Goal: Information Seeking & Learning: Learn about a topic

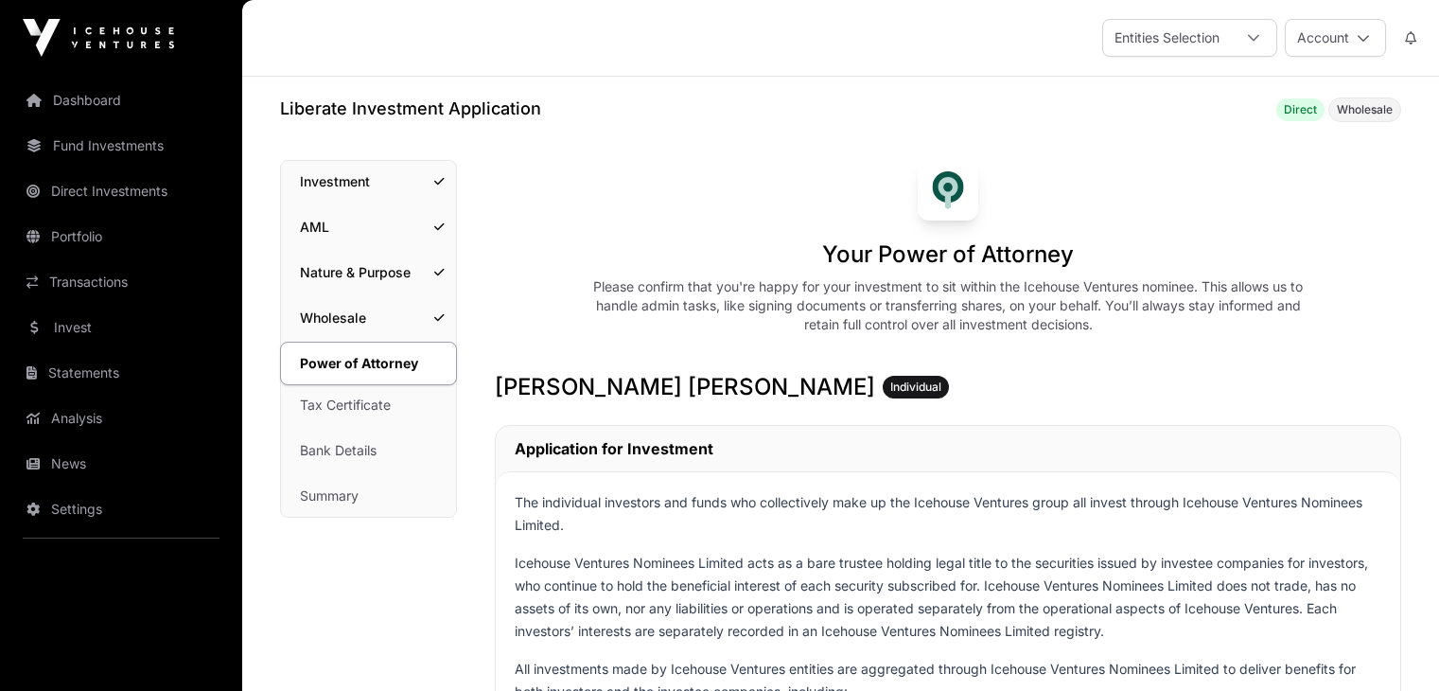
scroll to position [12460, 0]
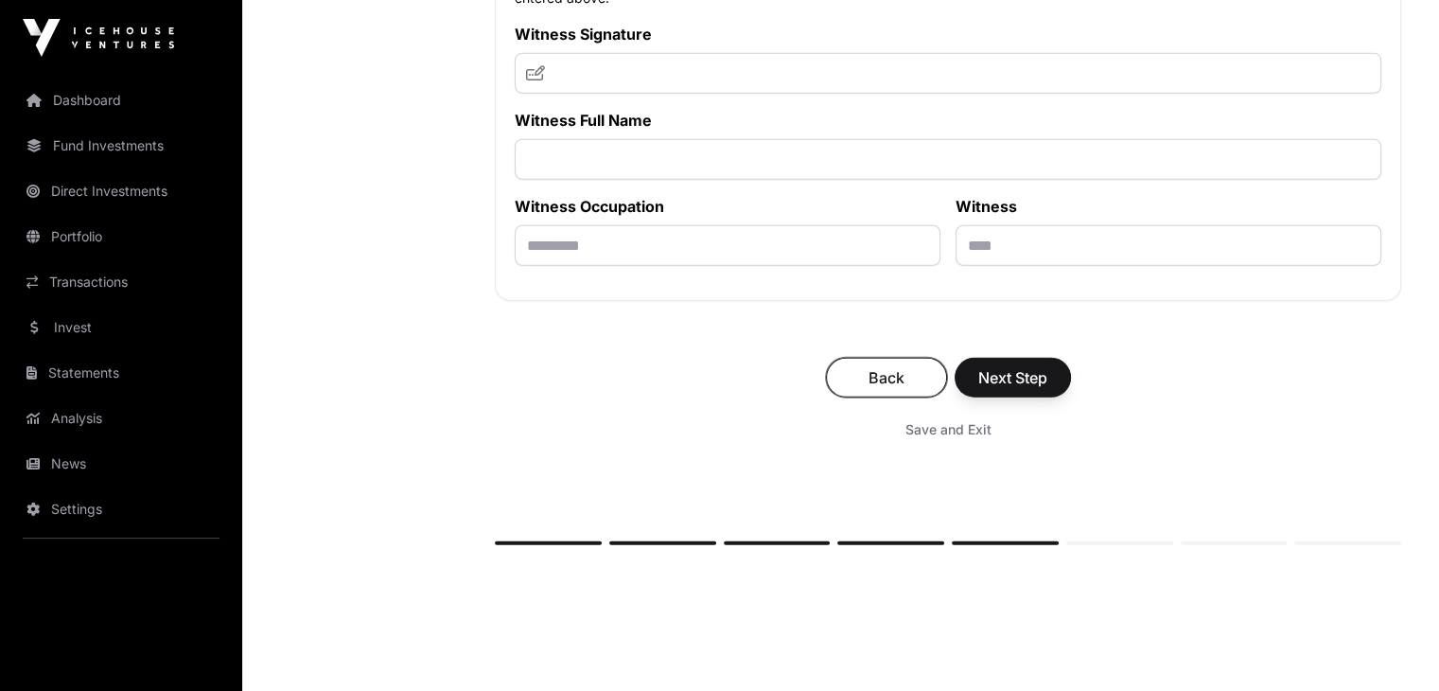
click at [870, 389] on span "Back" at bounding box center [887, 377] width 74 height 23
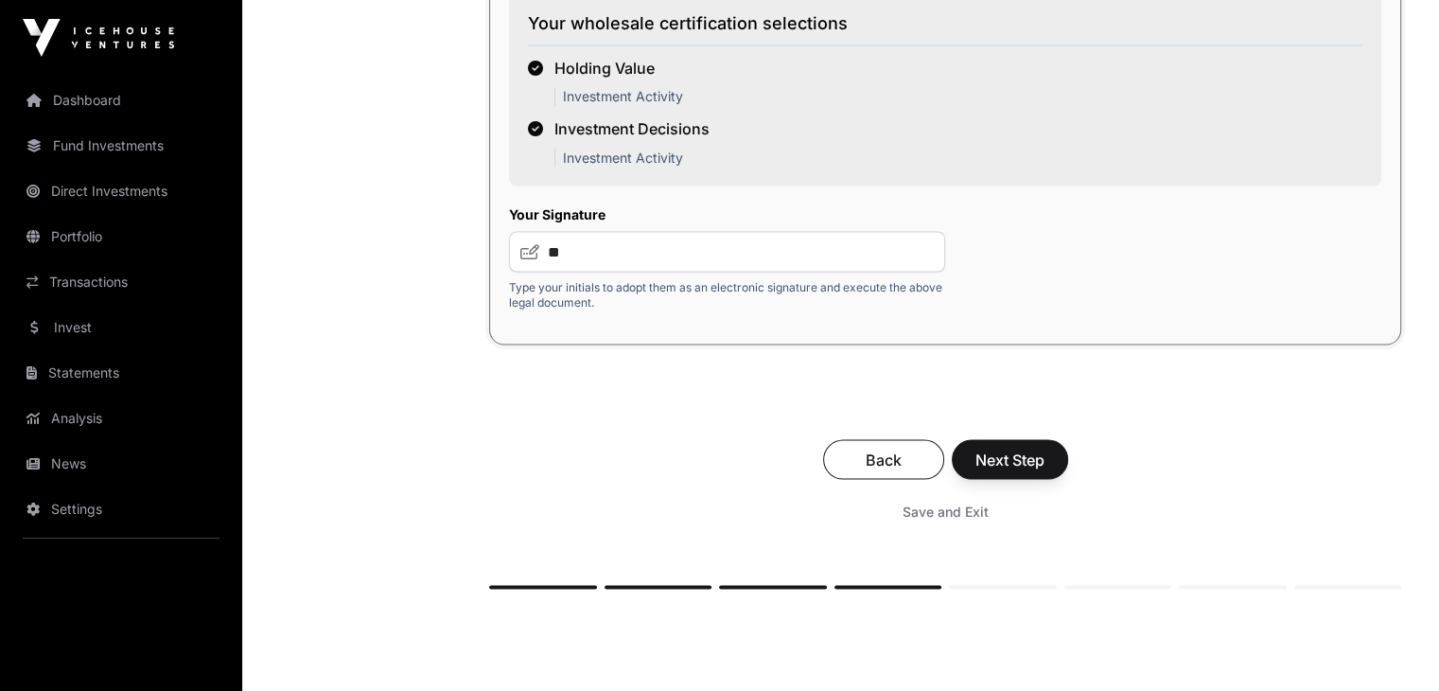
scroll to position [3422, 0]
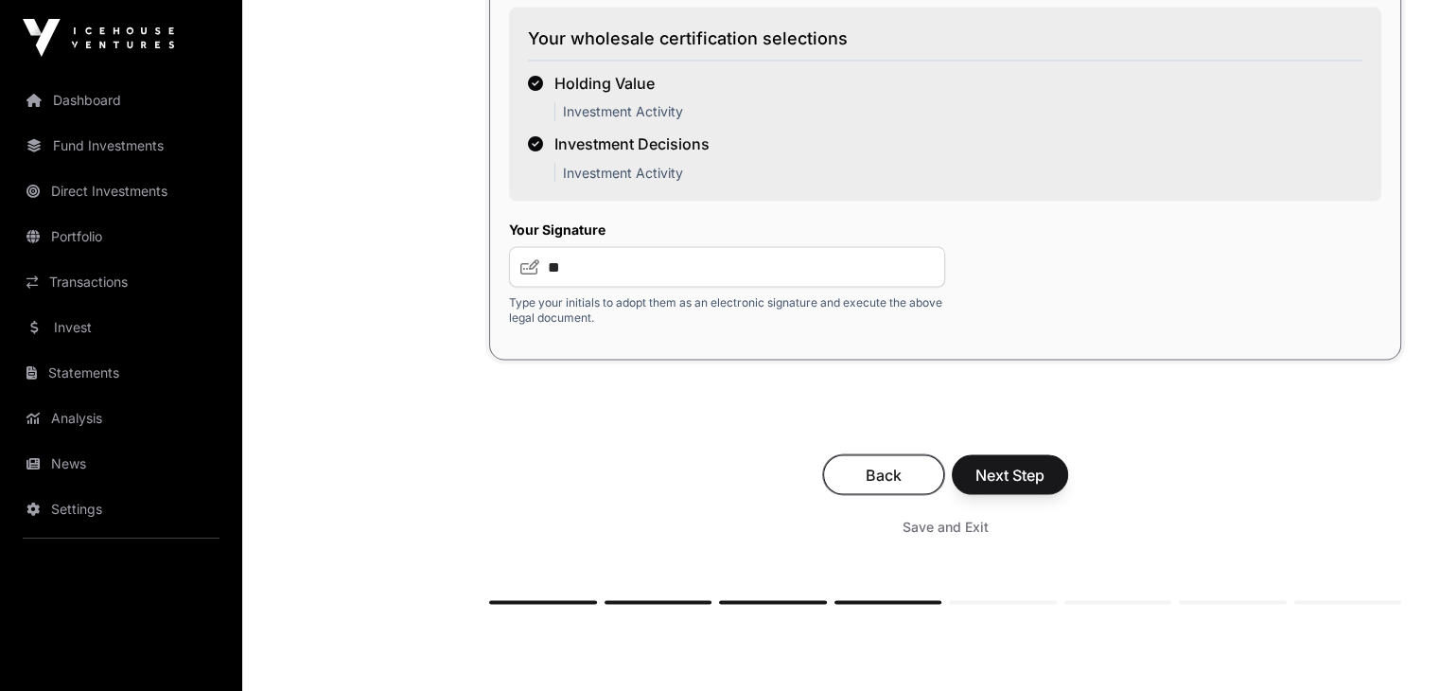
click at [873, 485] on span "Back" at bounding box center [884, 474] width 74 height 23
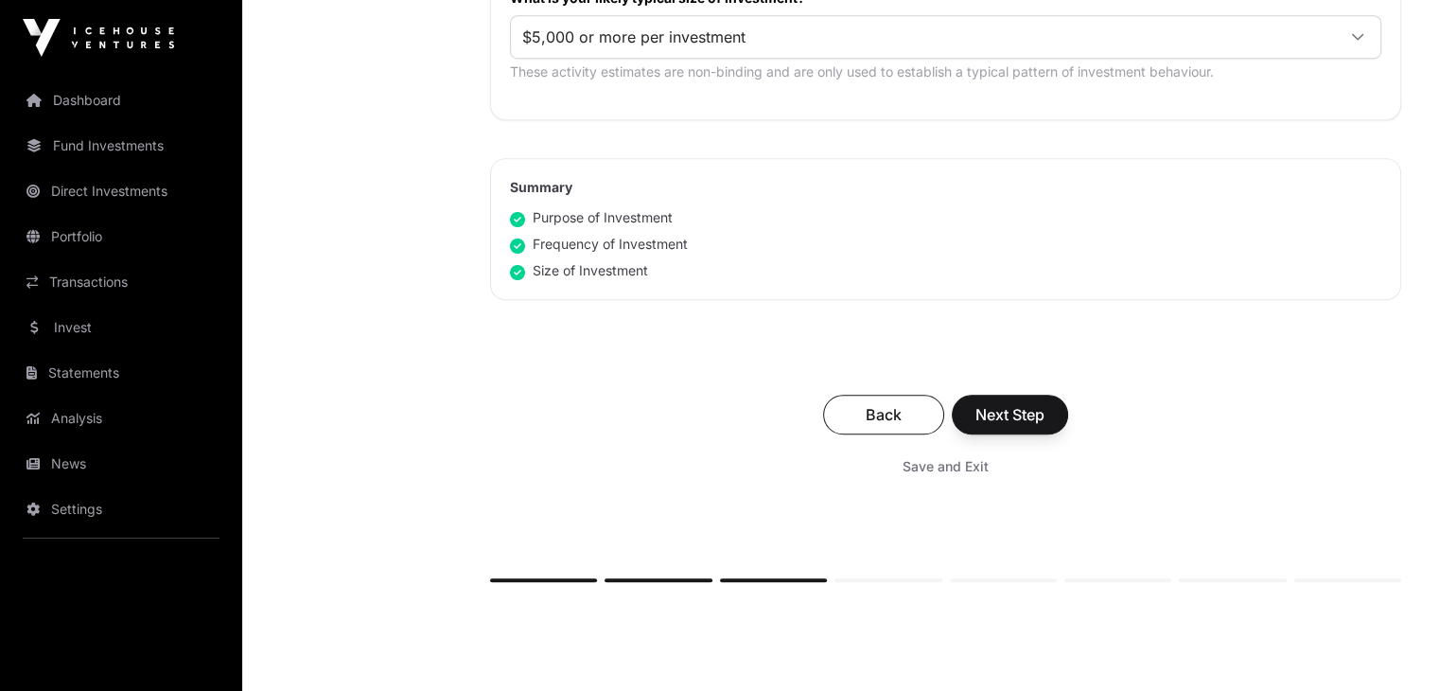
scroll to position [1325, 0]
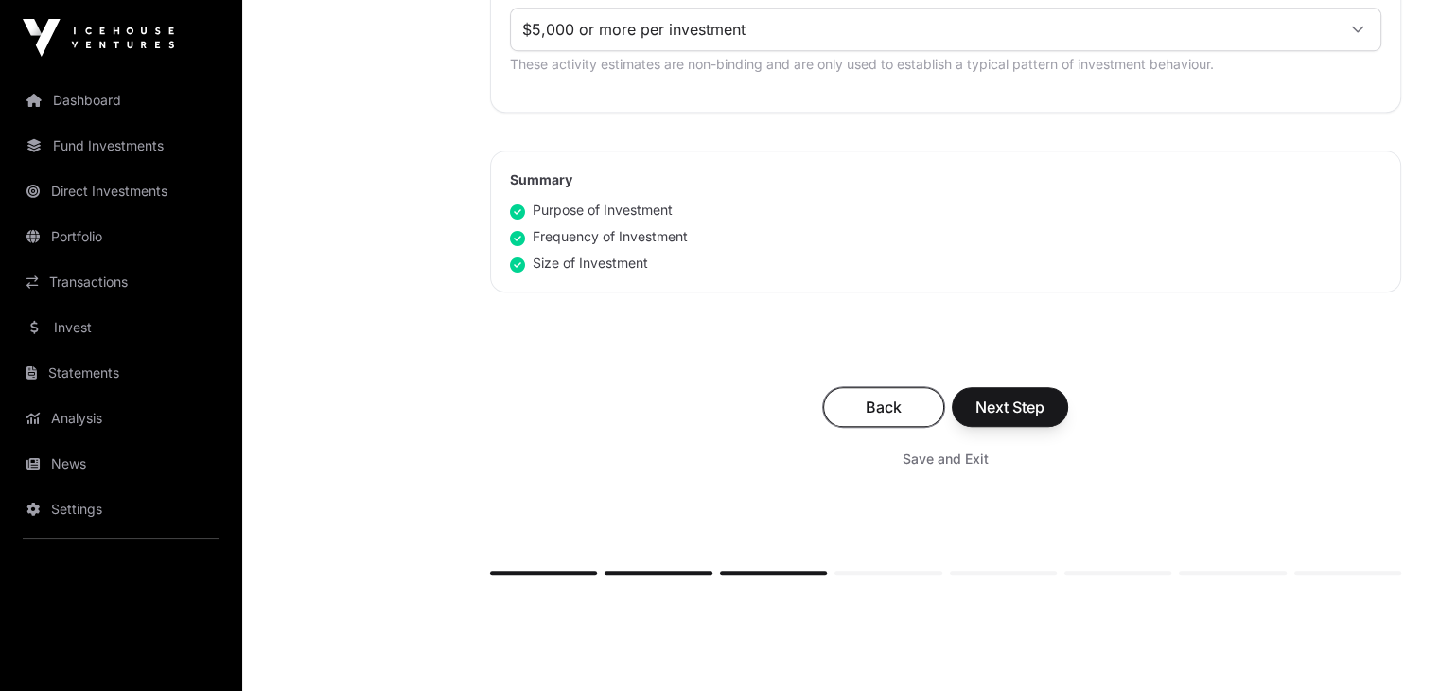
click at [878, 409] on span "Back" at bounding box center [884, 406] width 74 height 23
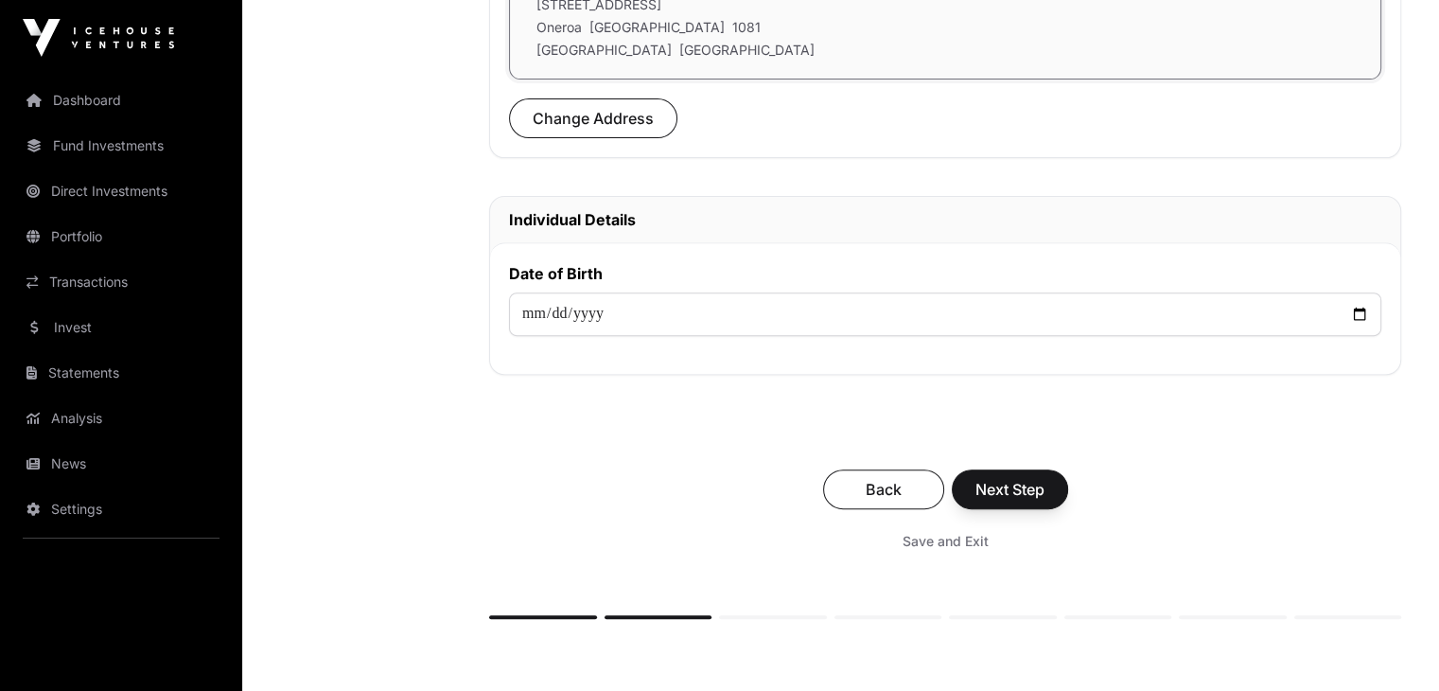
scroll to position [691, 0]
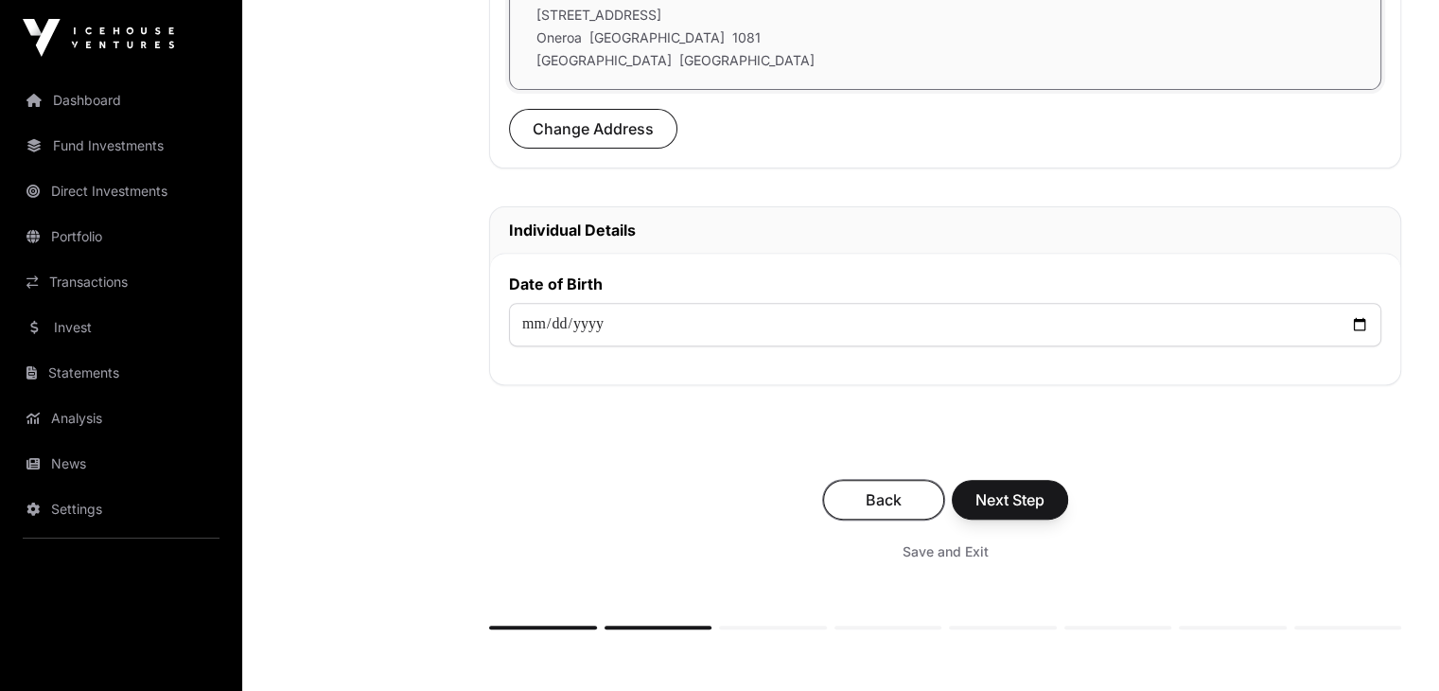
click at [891, 508] on button "Back" at bounding box center [883, 500] width 121 height 40
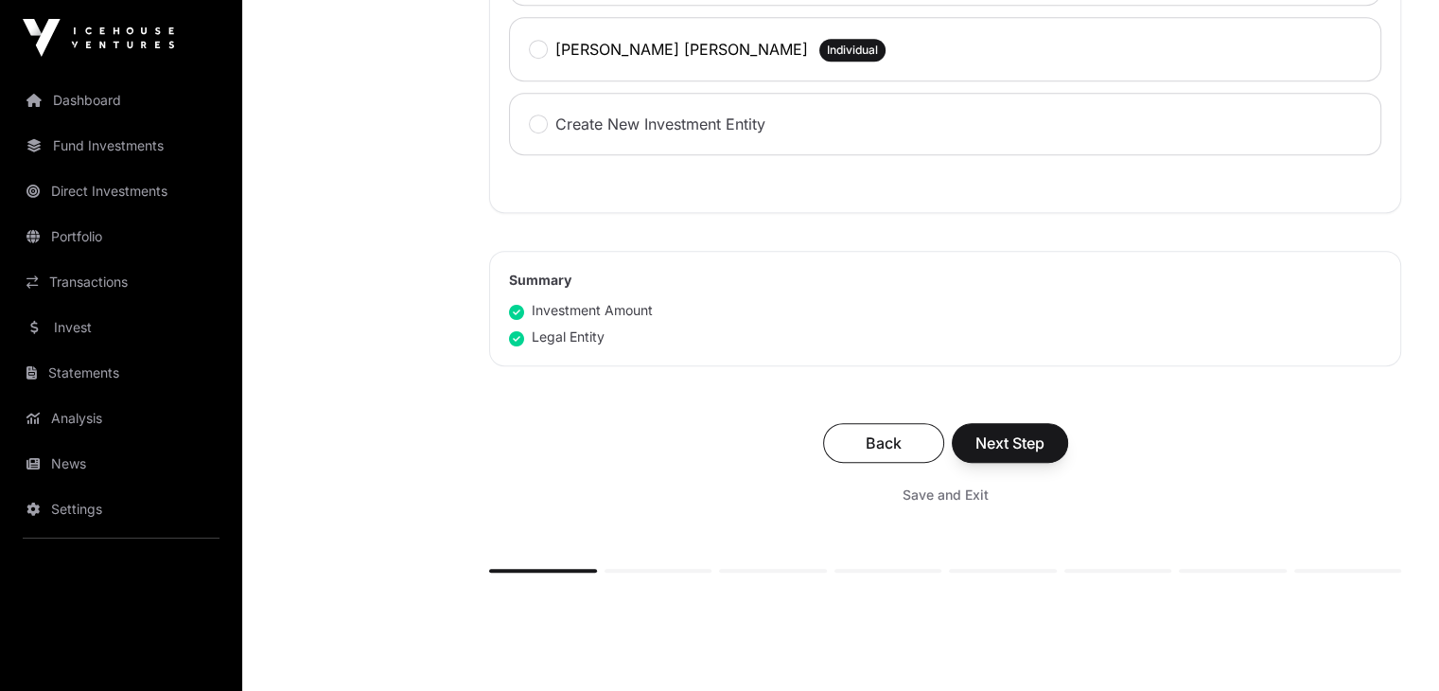
scroll to position [1097, 0]
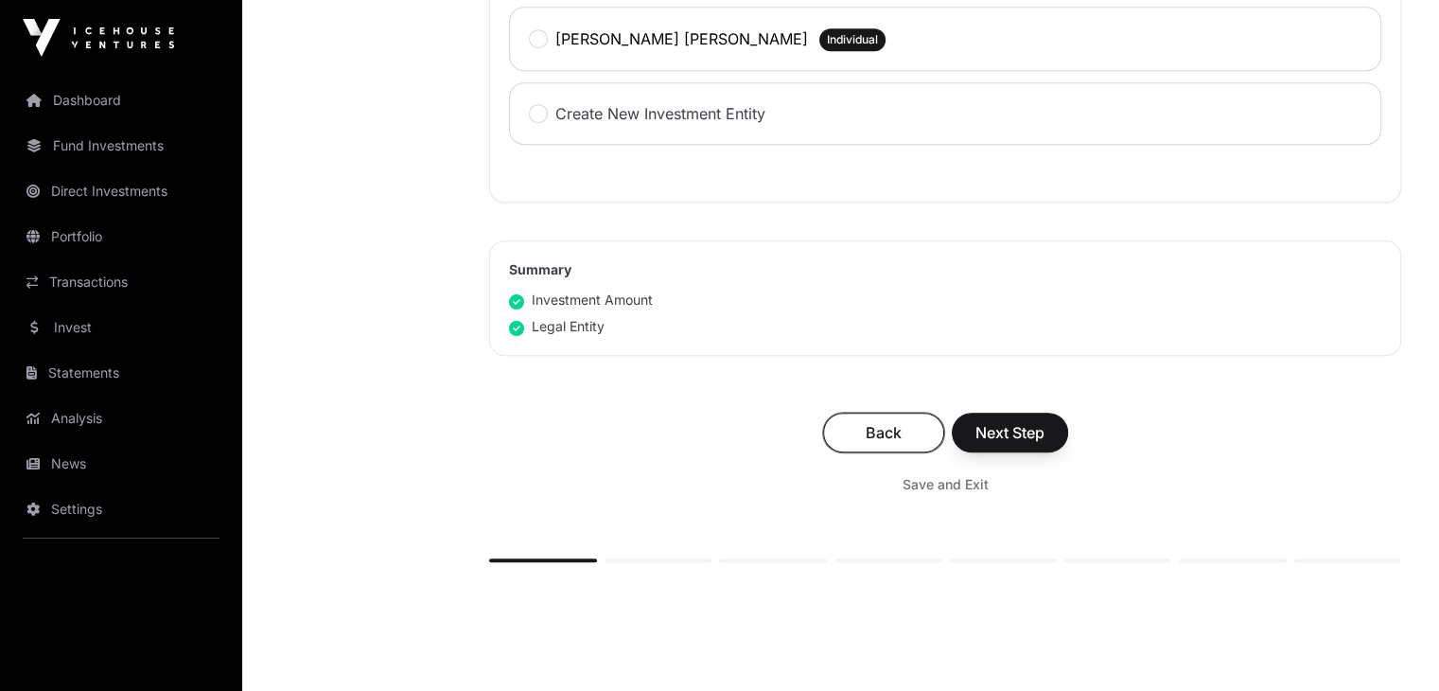
click at [870, 422] on span "Back" at bounding box center [884, 432] width 74 height 23
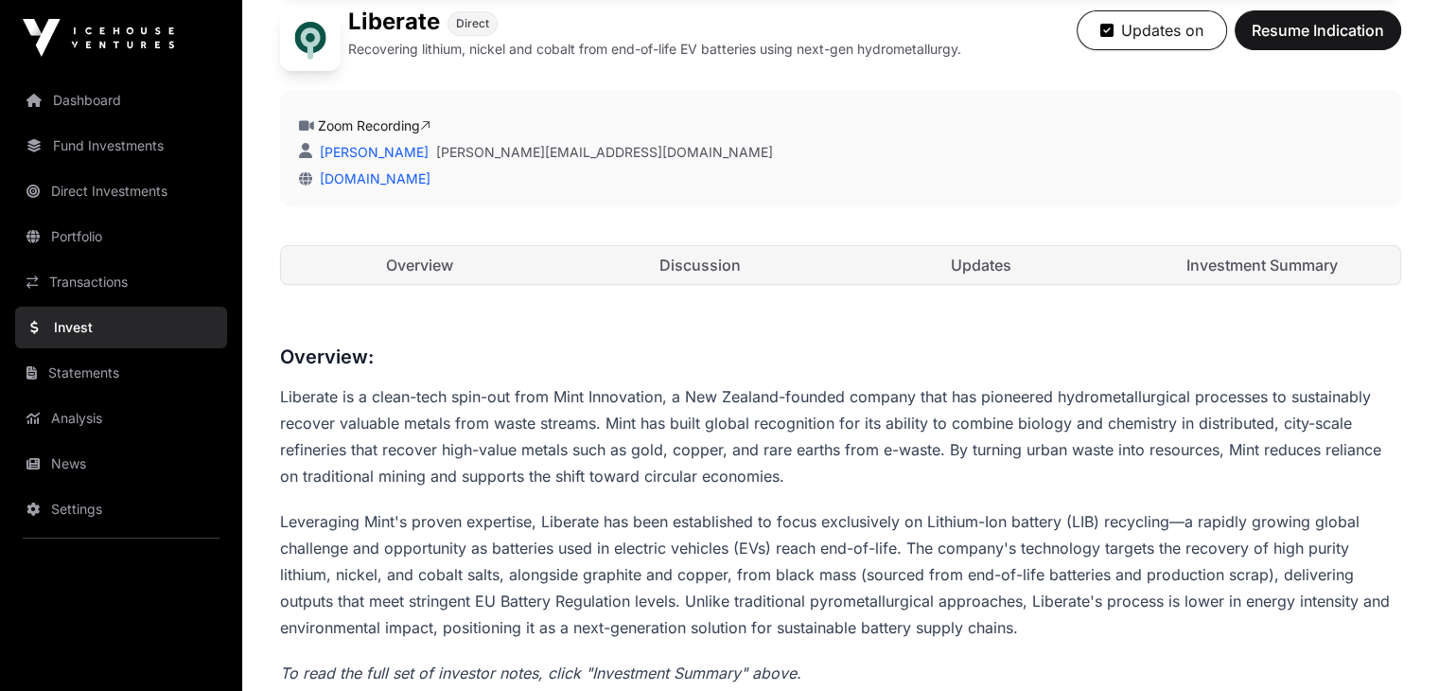
scroll to position [719, 0]
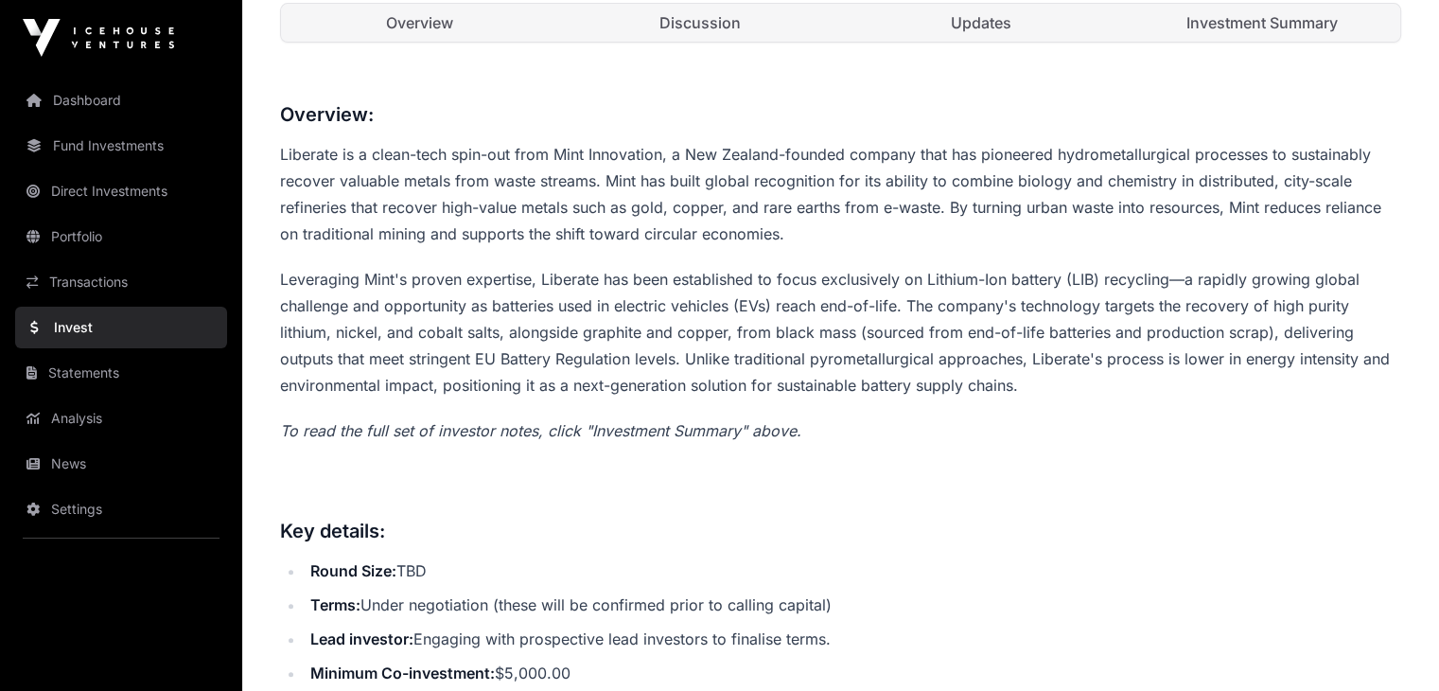
click at [1295, 42] on link "Investment Summary" at bounding box center [1261, 23] width 277 height 38
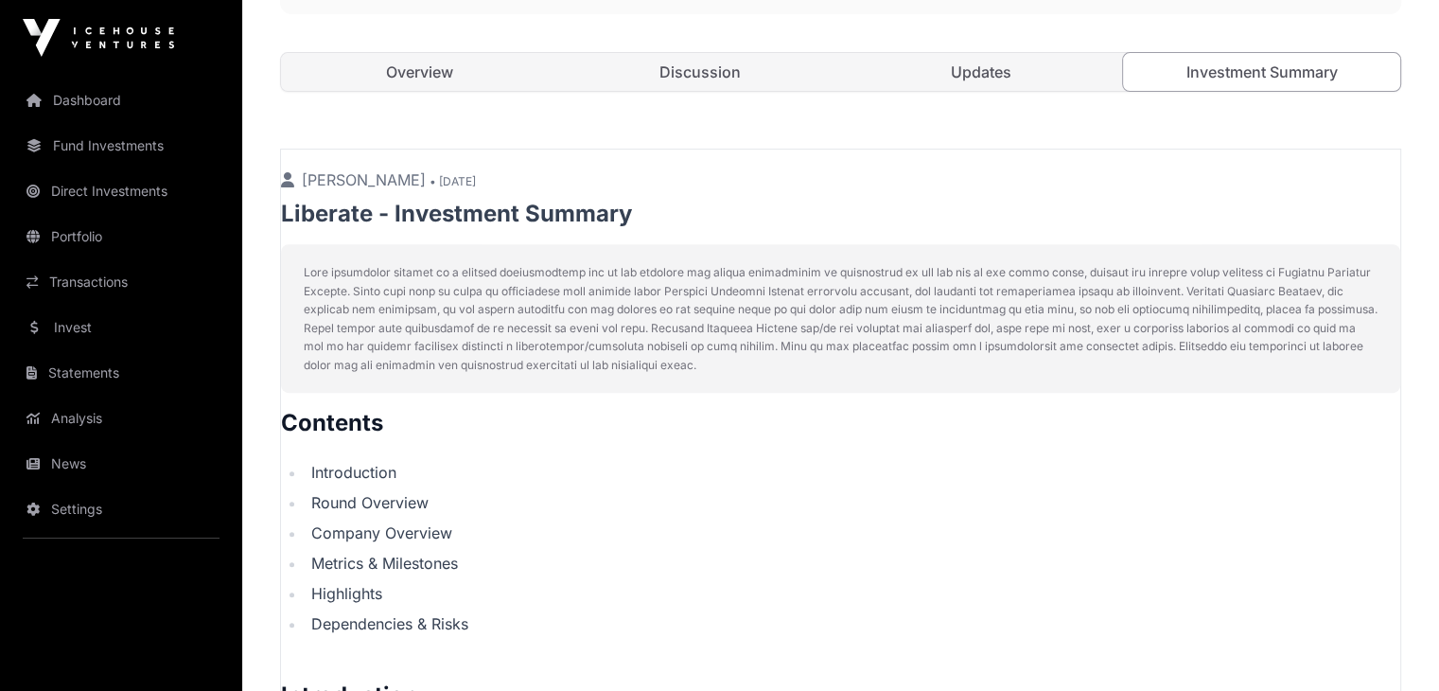
scroll to position [681, 0]
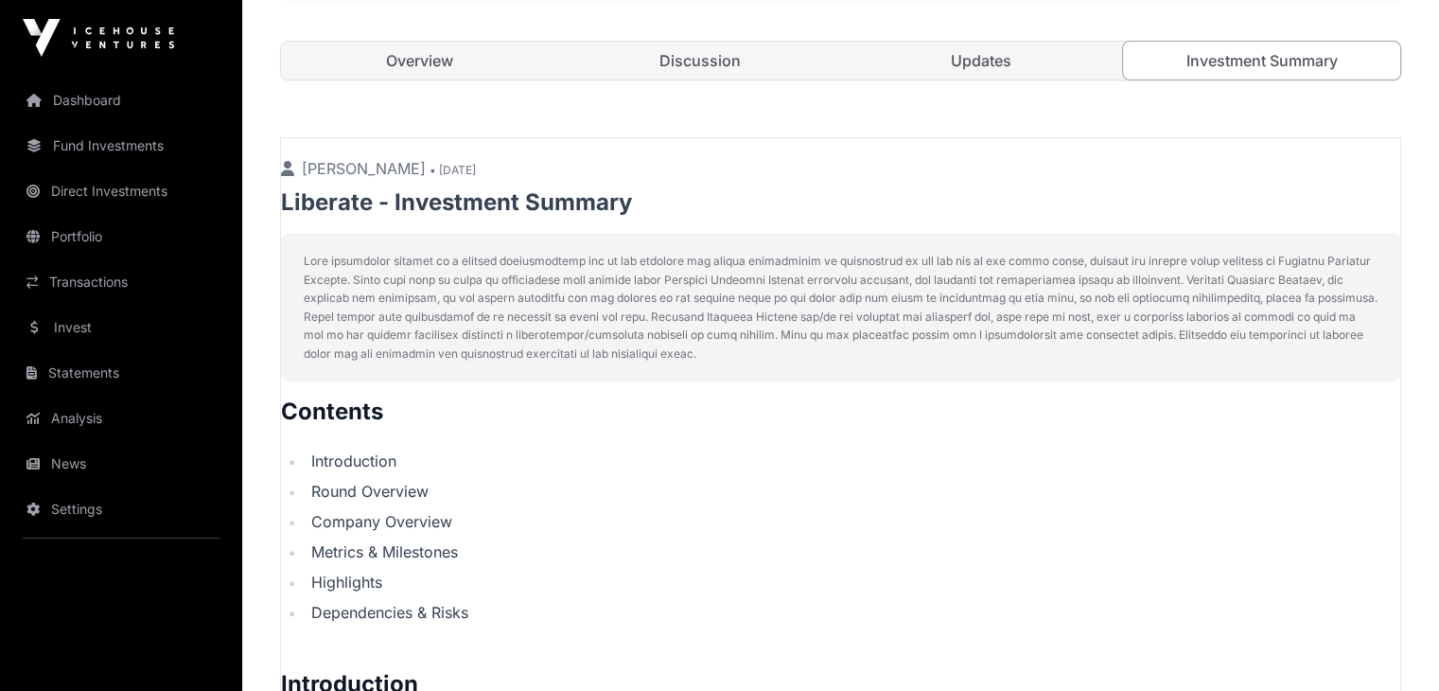
click at [430, 79] on link "Overview" at bounding box center [419, 61] width 277 height 38
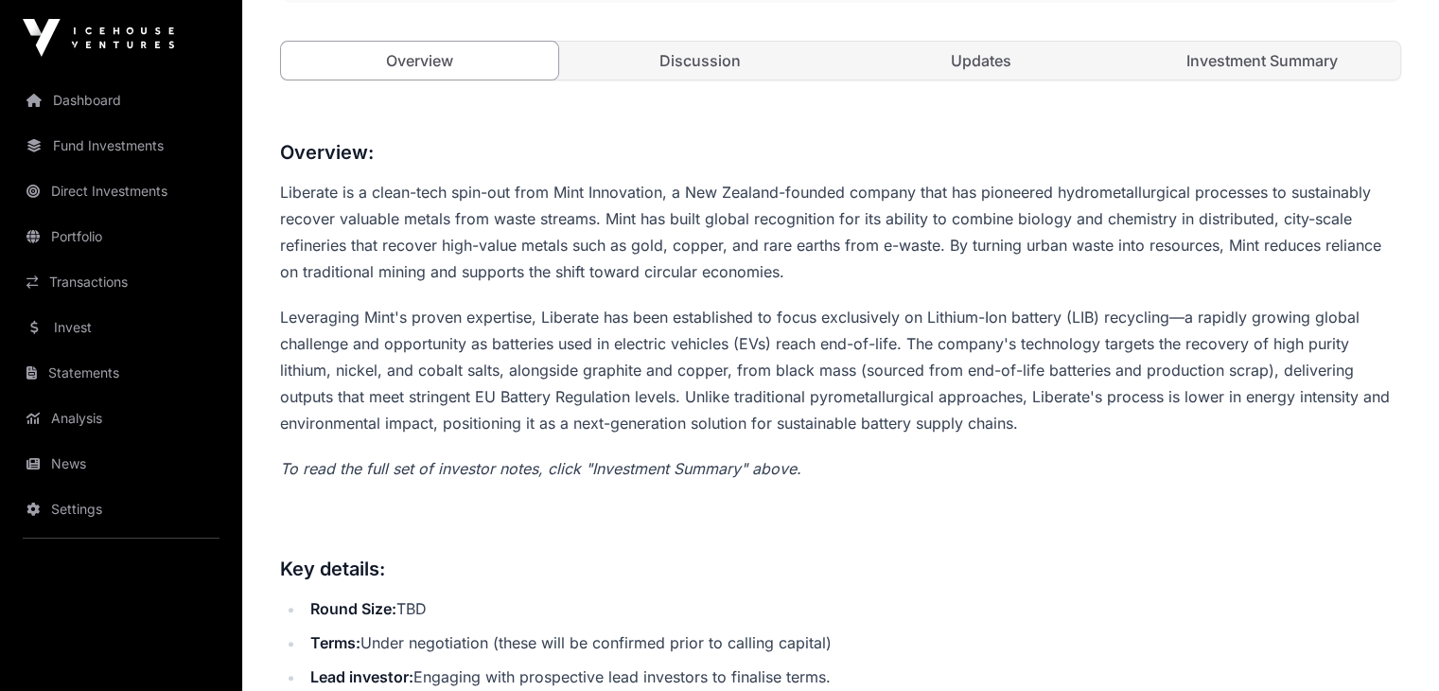
click at [687, 79] on link "Discussion" at bounding box center [700, 61] width 277 height 38
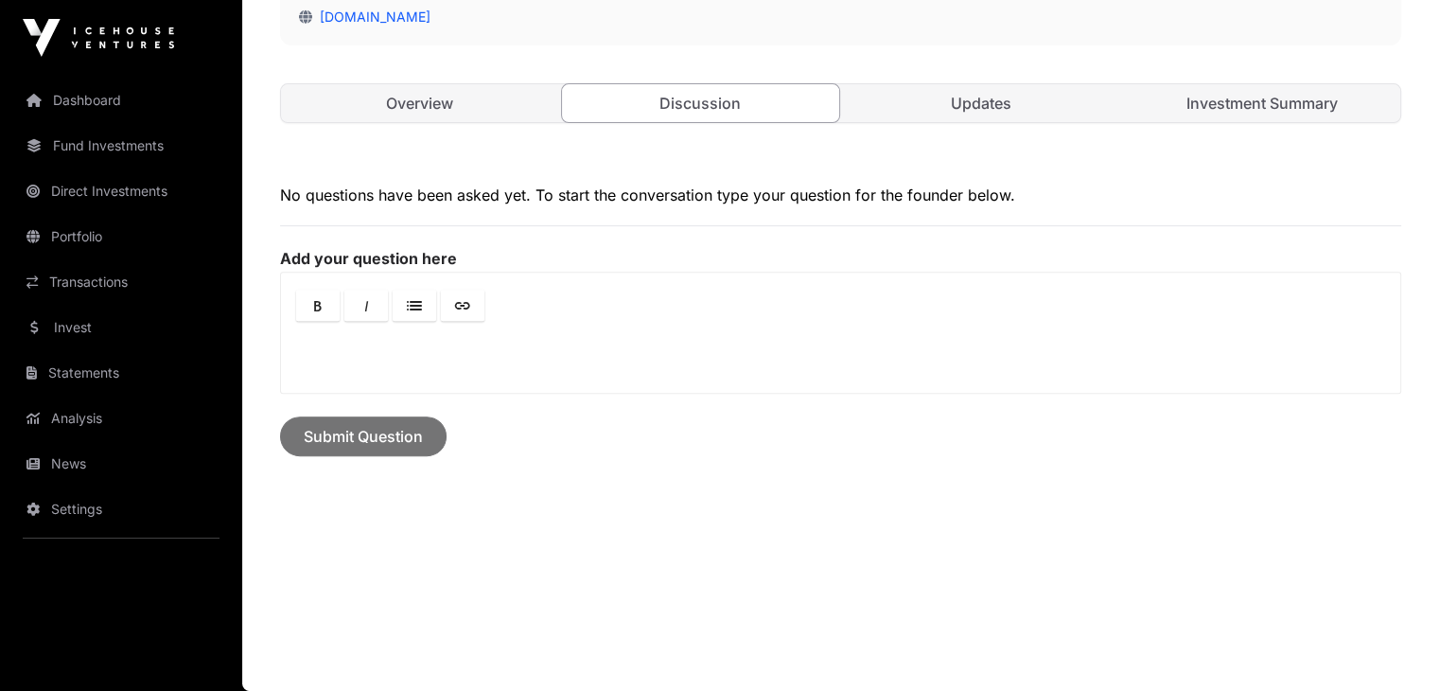
click at [975, 122] on link "Updates" at bounding box center [981, 103] width 277 height 38
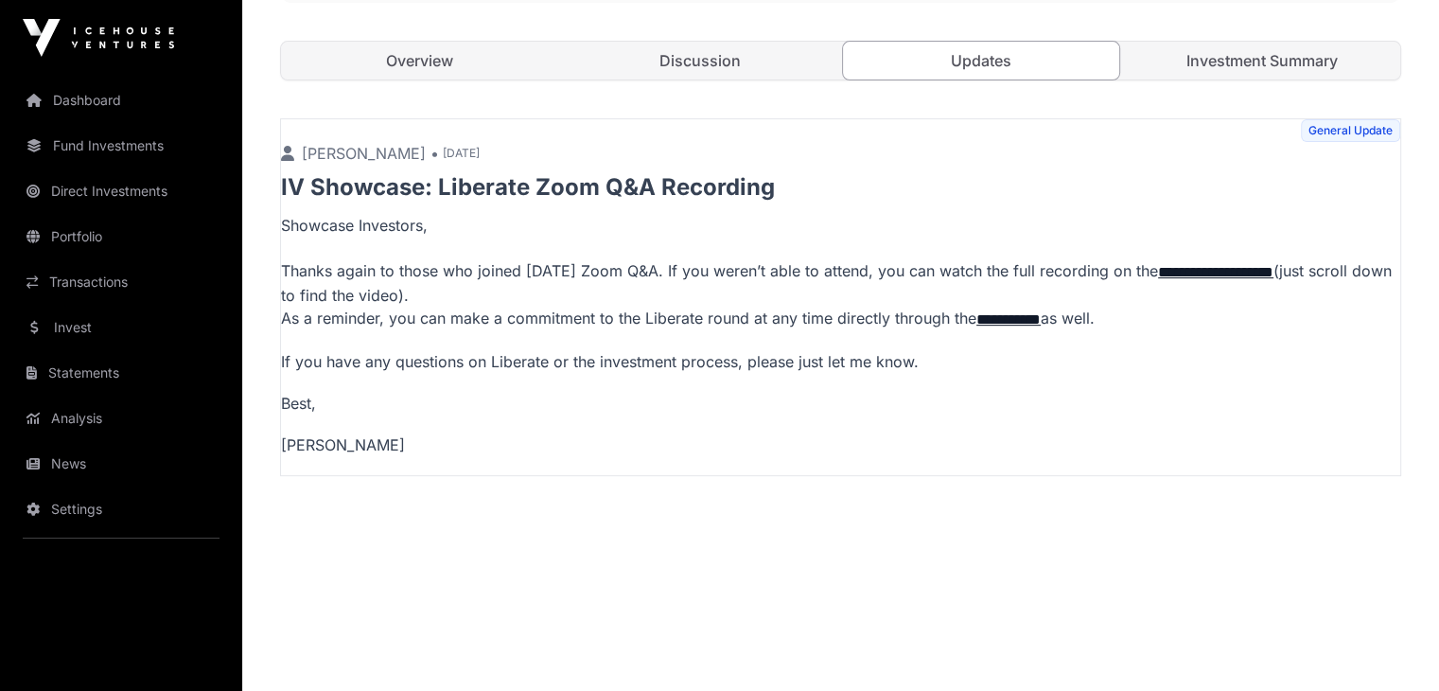
click at [1274, 79] on link "Investment Summary" at bounding box center [1261, 61] width 277 height 38
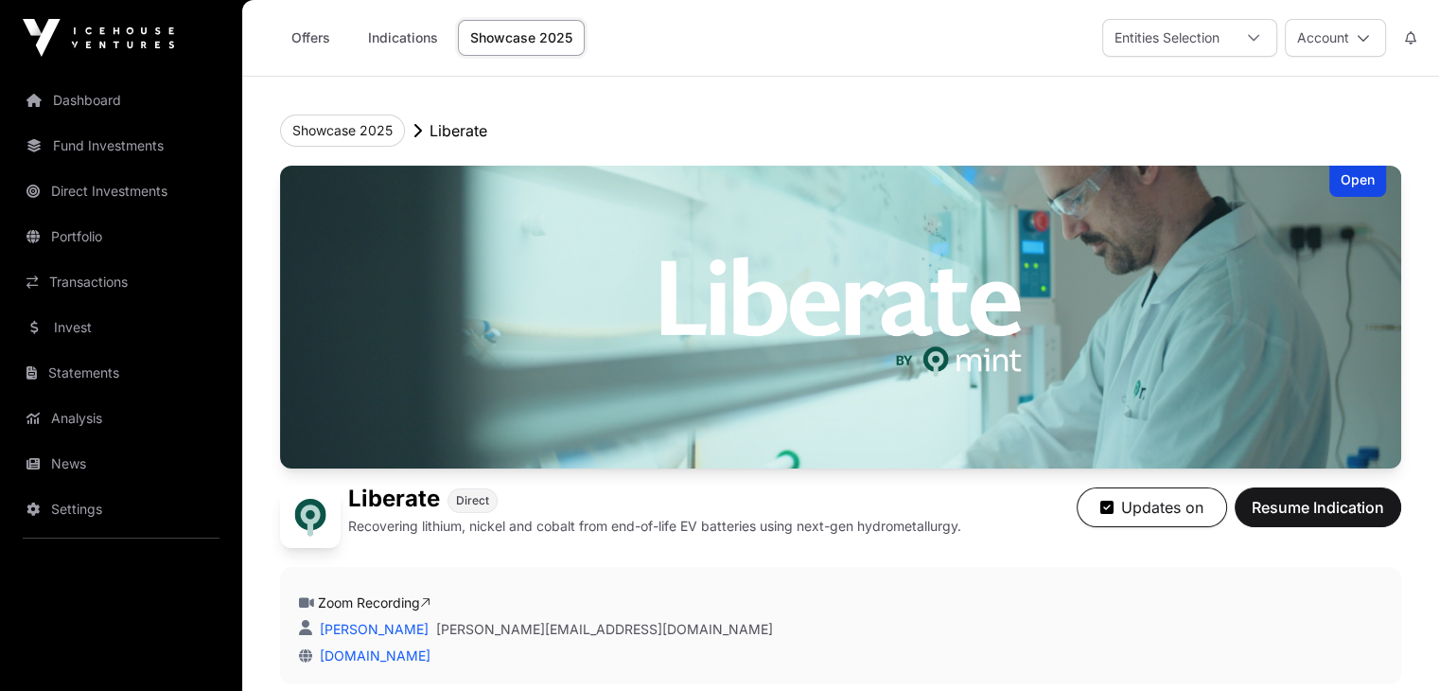
click at [399, 36] on link "Indications" at bounding box center [403, 38] width 95 height 36
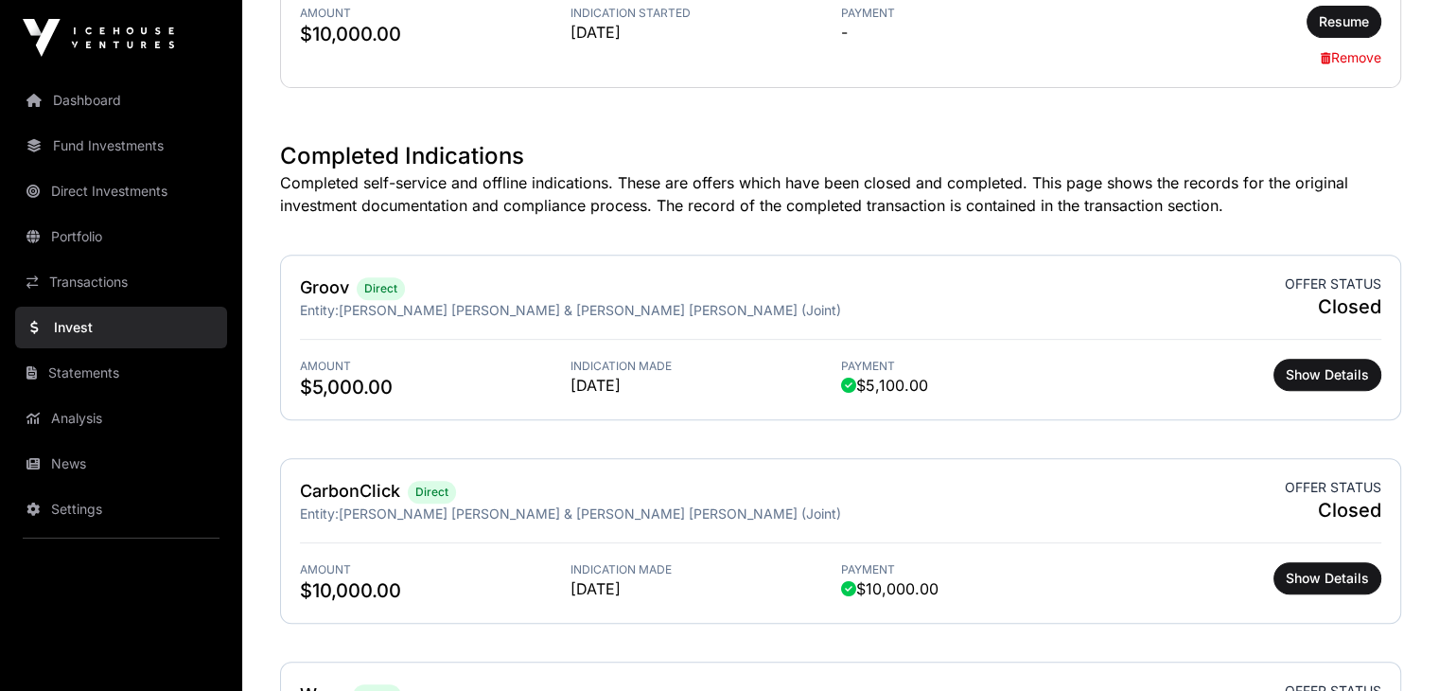
scroll to position [792, 0]
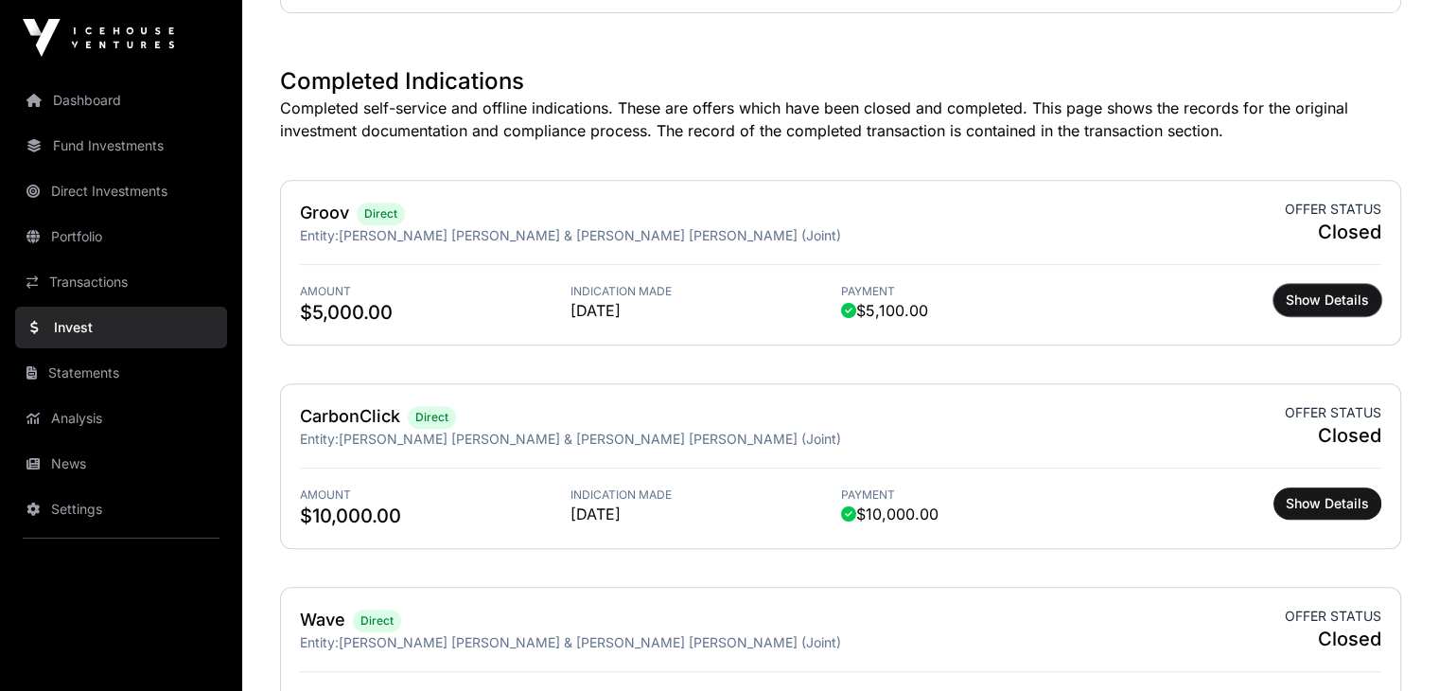
click at [1328, 297] on span "Show Details" at bounding box center [1327, 299] width 83 height 19
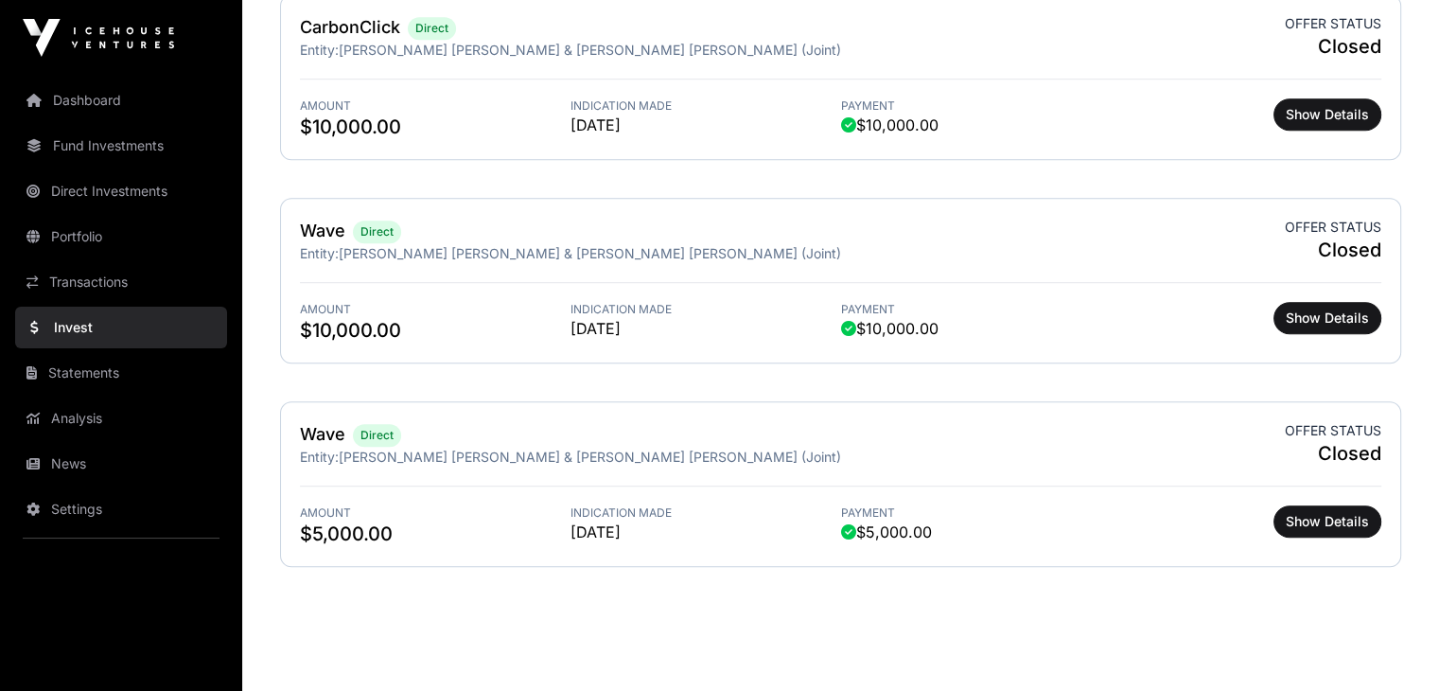
scroll to position [1212, 0]
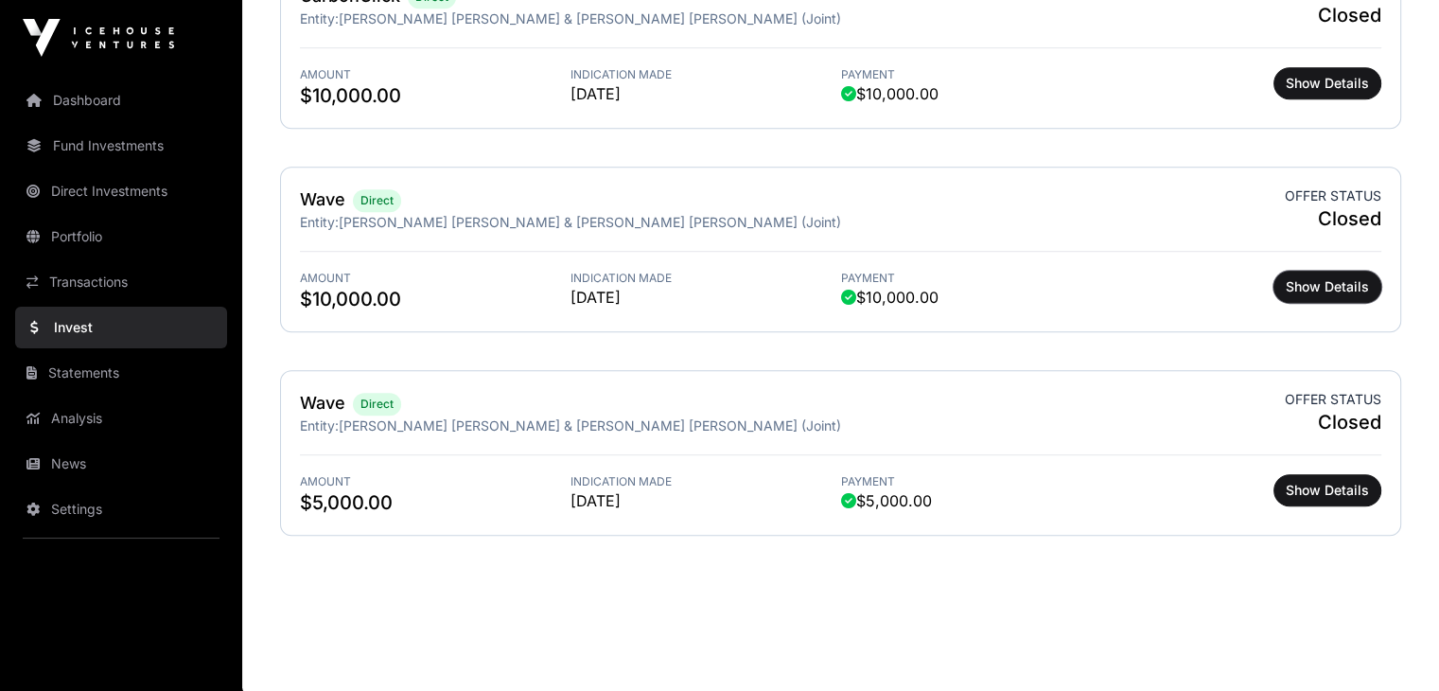
click at [1321, 287] on span "Show Details" at bounding box center [1327, 286] width 83 height 19
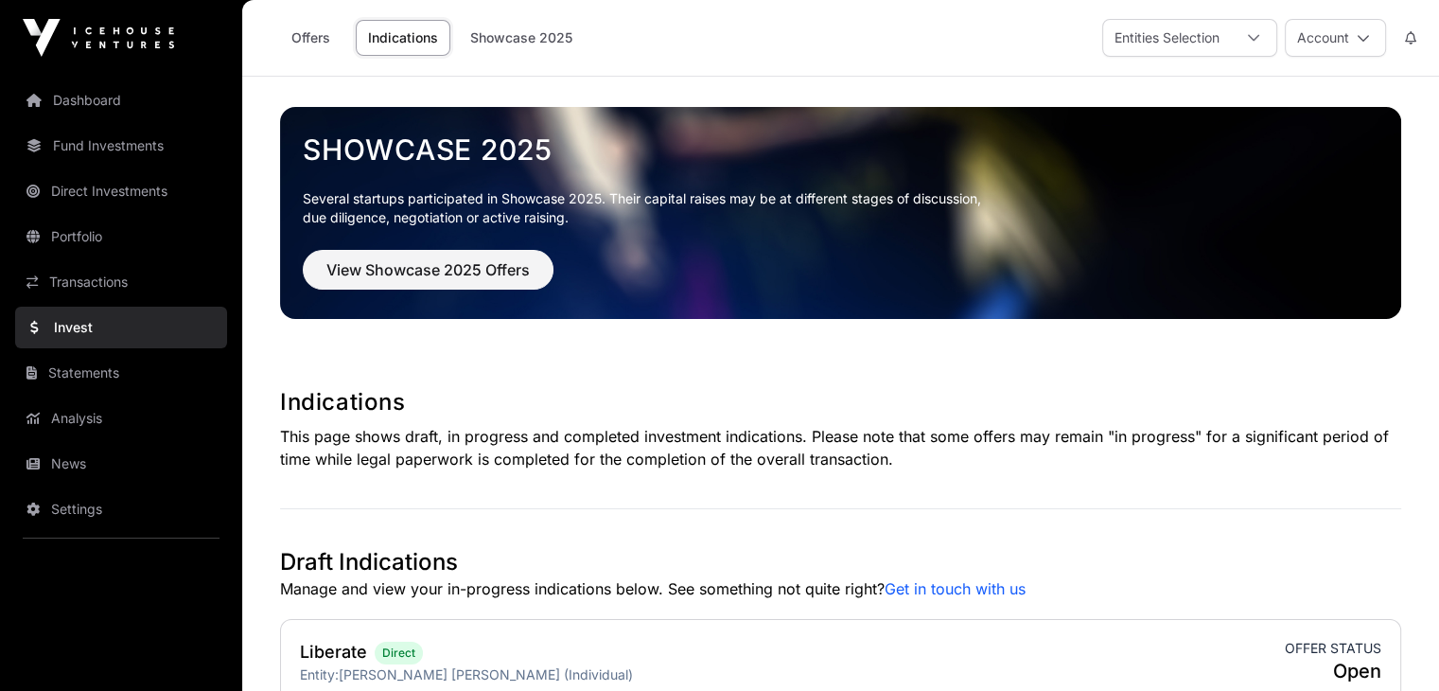
scroll to position [1212, 0]
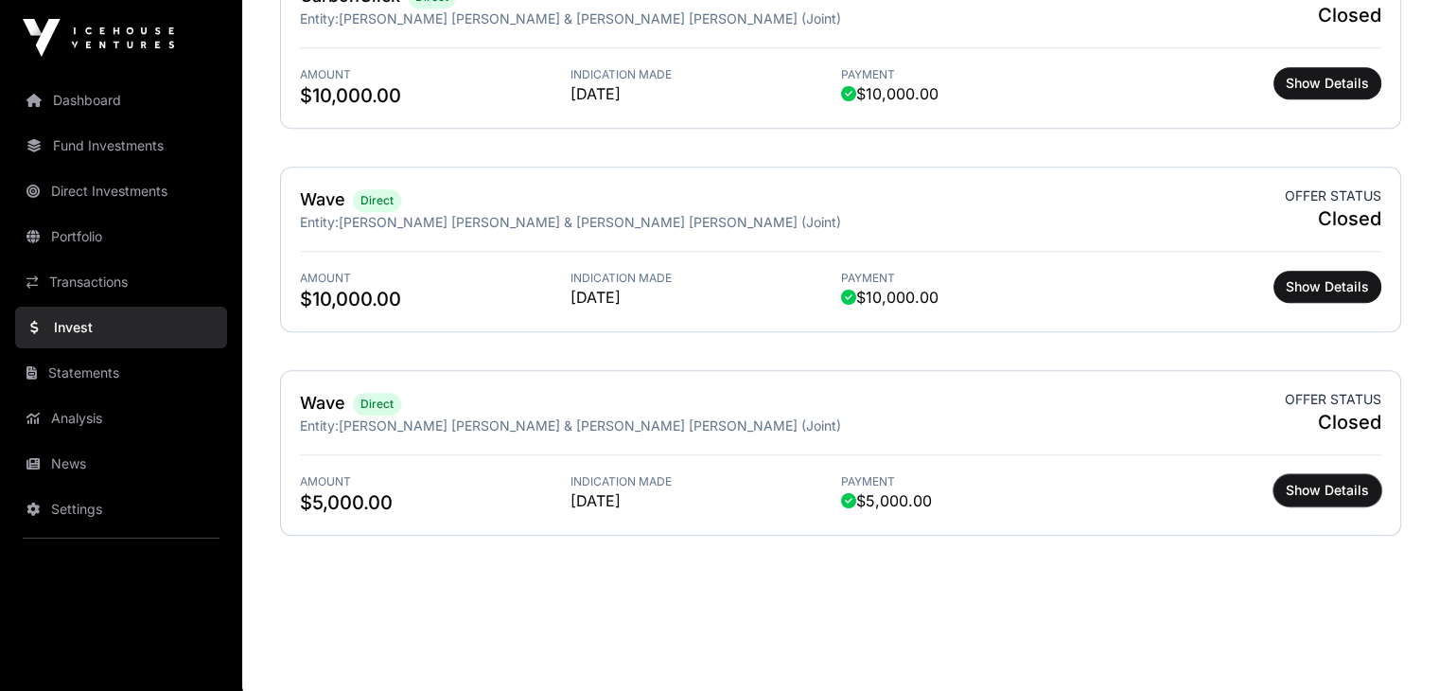
click at [1328, 493] on span "Show Details" at bounding box center [1327, 490] width 83 height 19
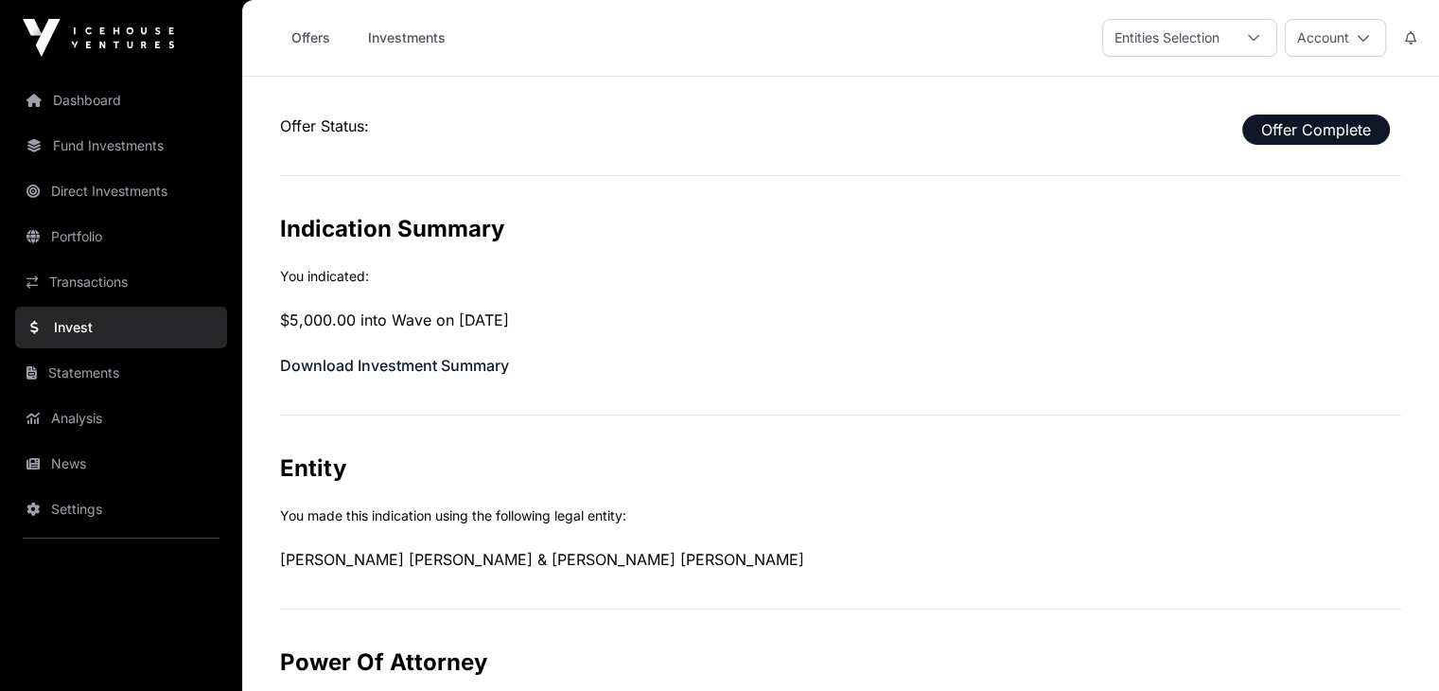
click at [53, 187] on link "Direct Investments" at bounding box center [121, 191] width 212 height 42
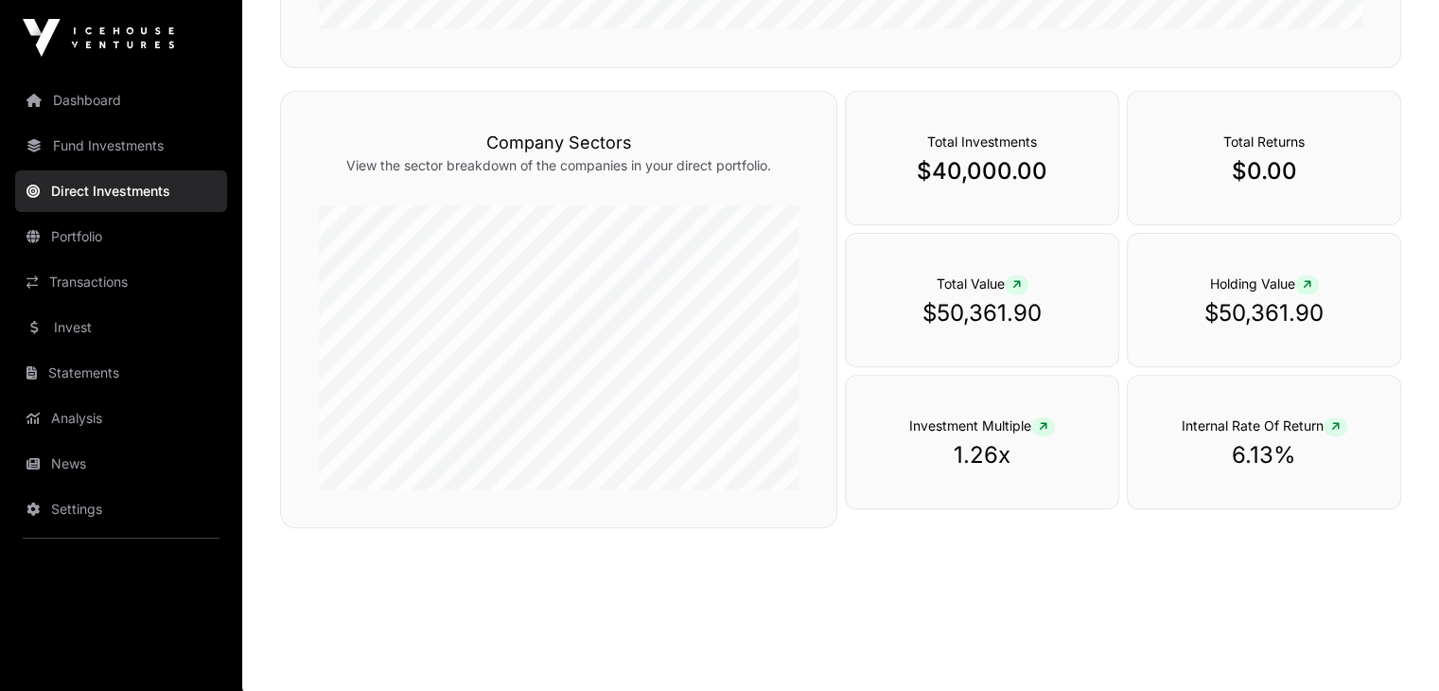
scroll to position [612, 0]
click at [60, 233] on link "Portfolio" at bounding box center [121, 237] width 212 height 42
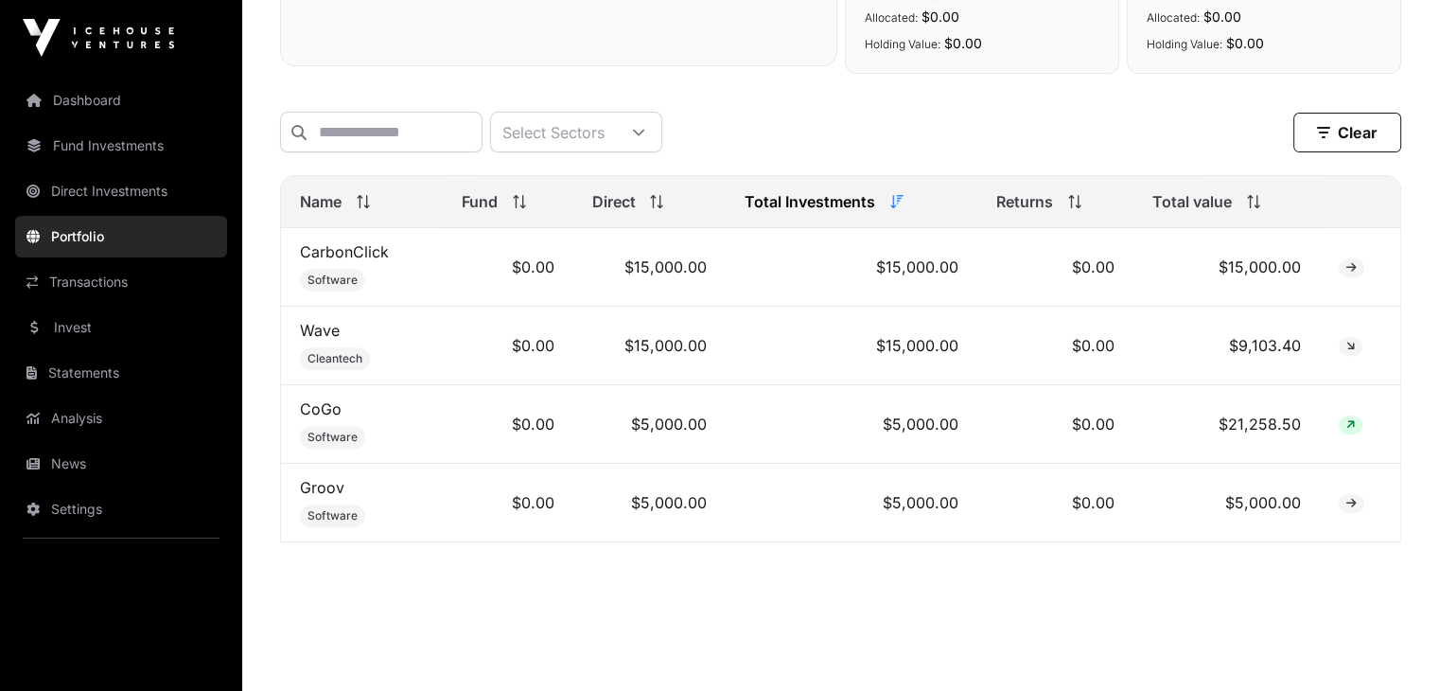
scroll to position [718, 0]
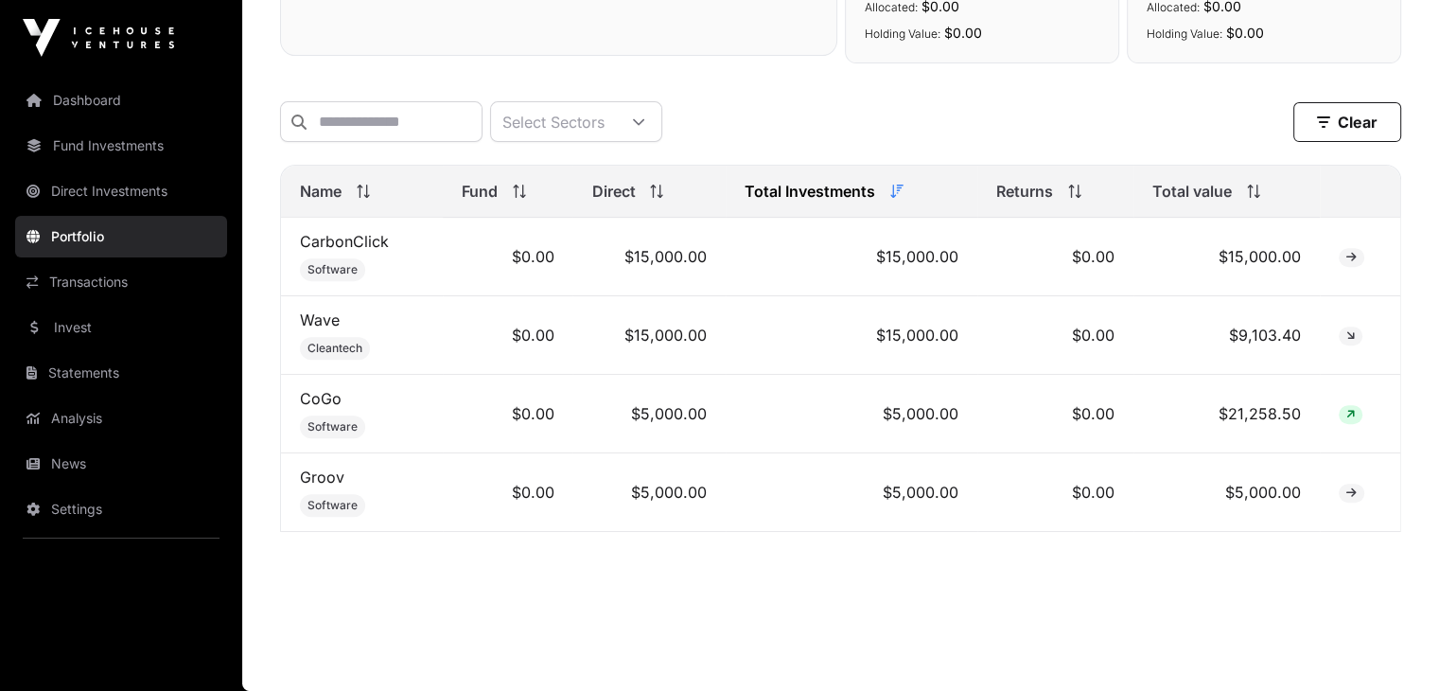
click at [321, 323] on link "Wave" at bounding box center [320, 319] width 40 height 19
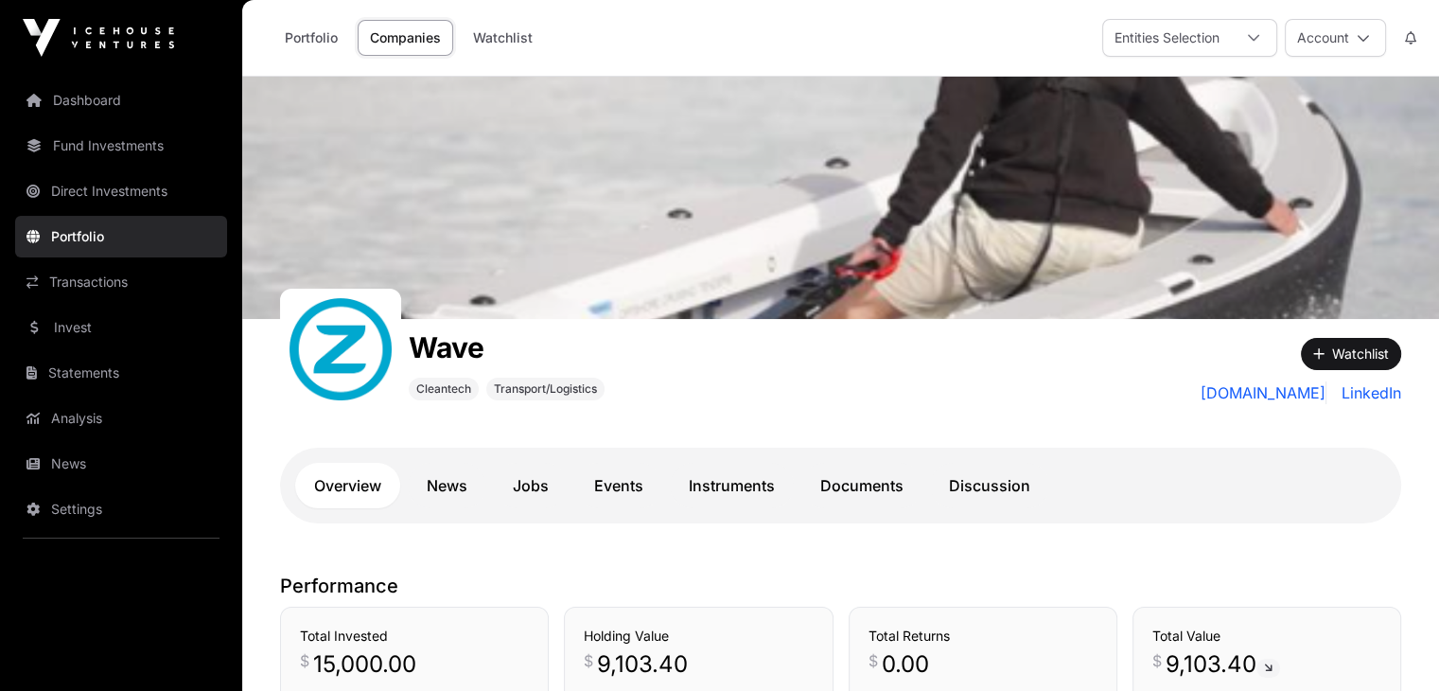
scroll to position [718, 0]
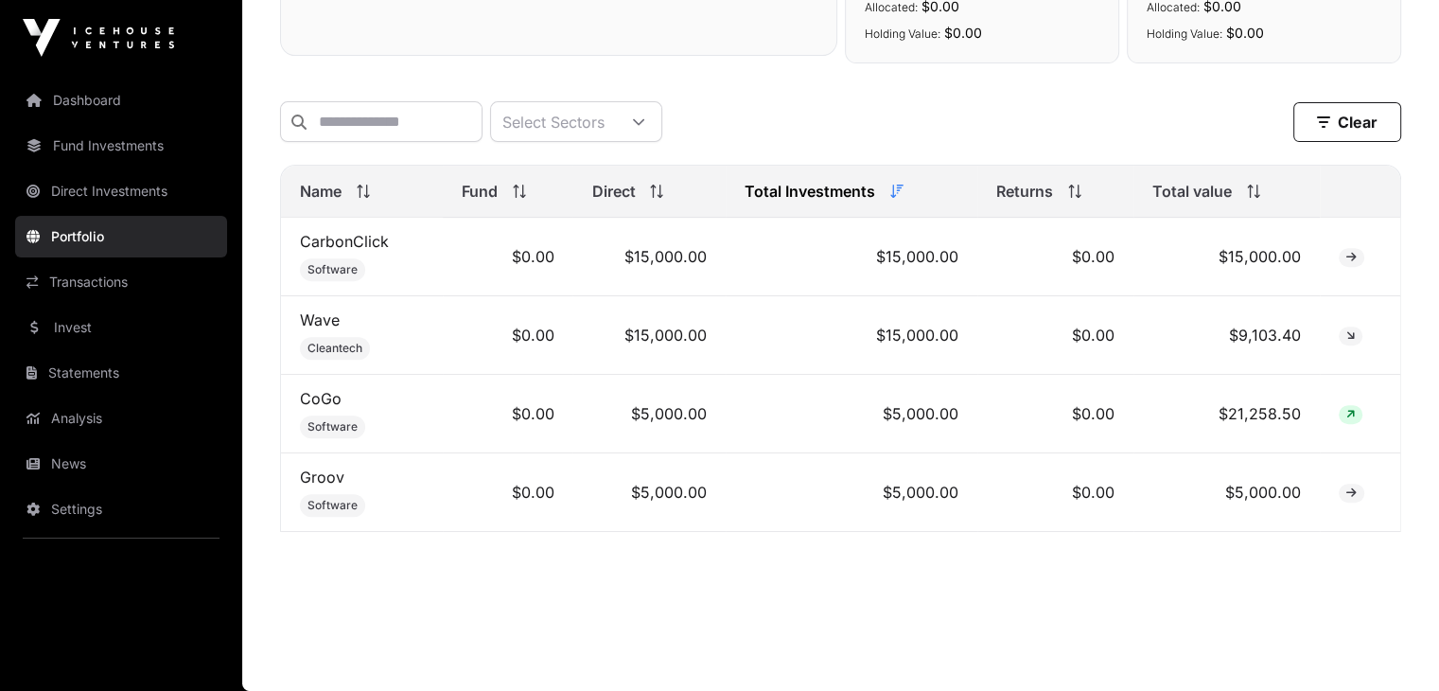
click at [78, 193] on link "Direct Investments" at bounding box center [121, 191] width 212 height 42
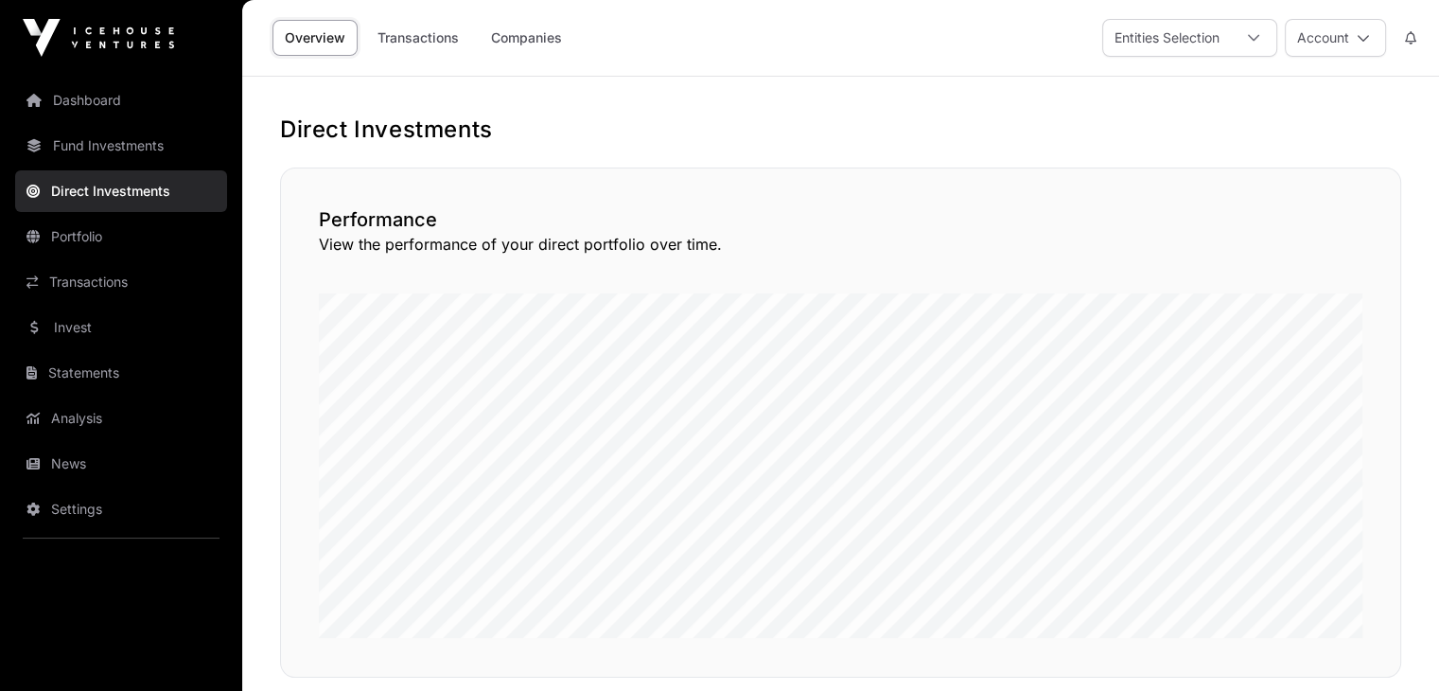
click at [91, 150] on link "Fund Investments" at bounding box center [121, 146] width 212 height 42
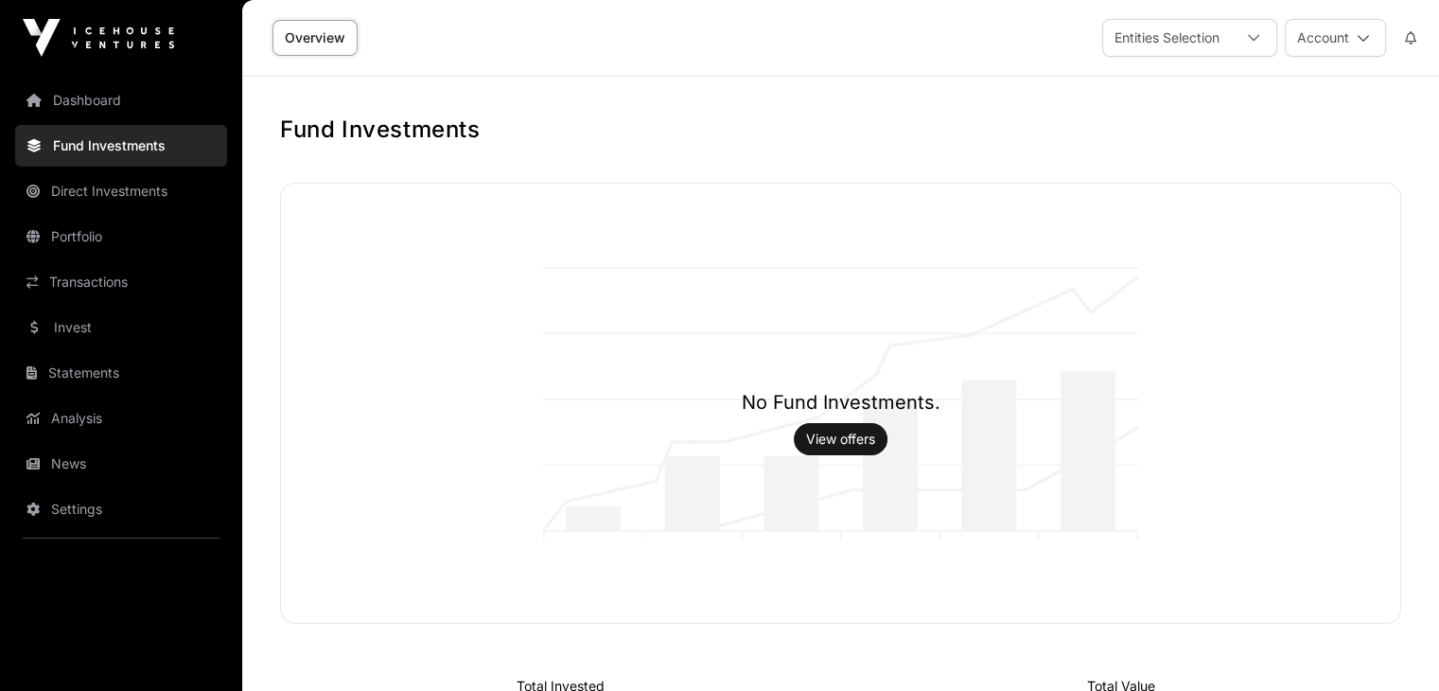
click at [102, 103] on link "Dashboard" at bounding box center [121, 100] width 212 height 42
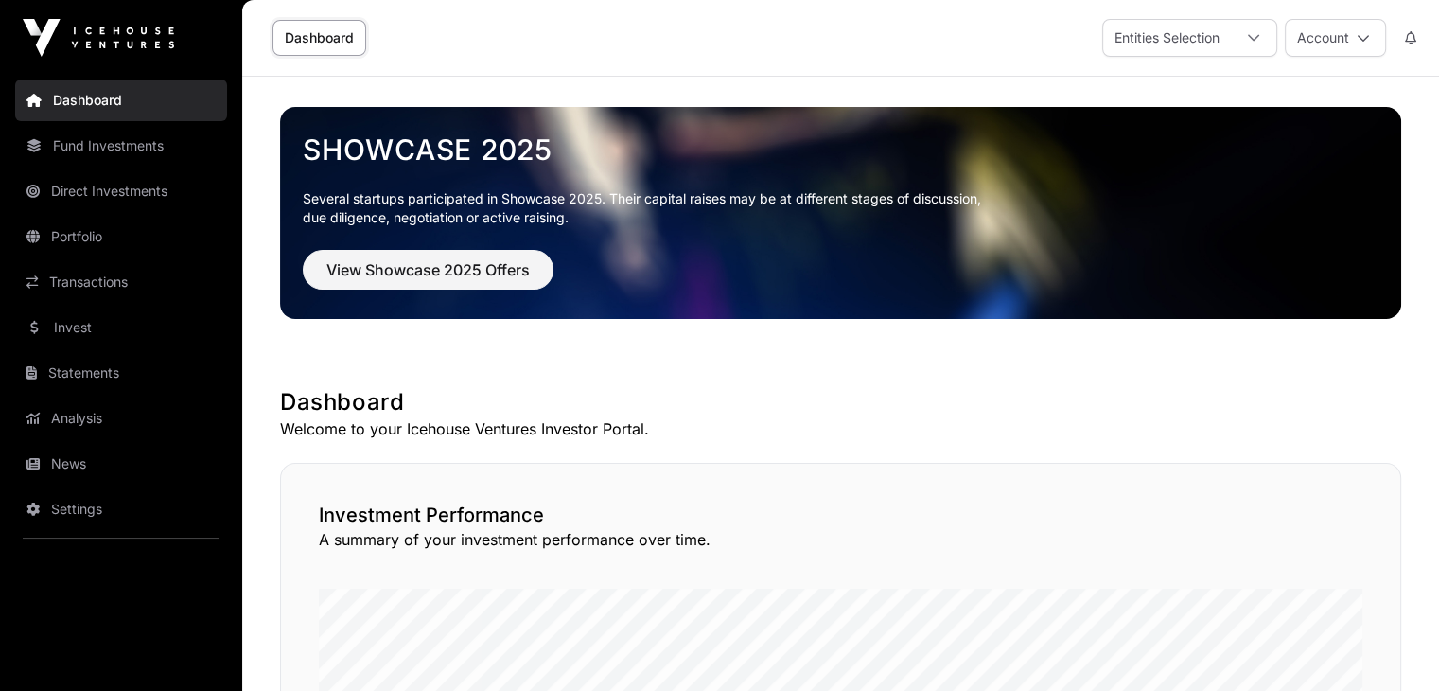
click at [48, 333] on link "Invest" at bounding box center [121, 328] width 212 height 42
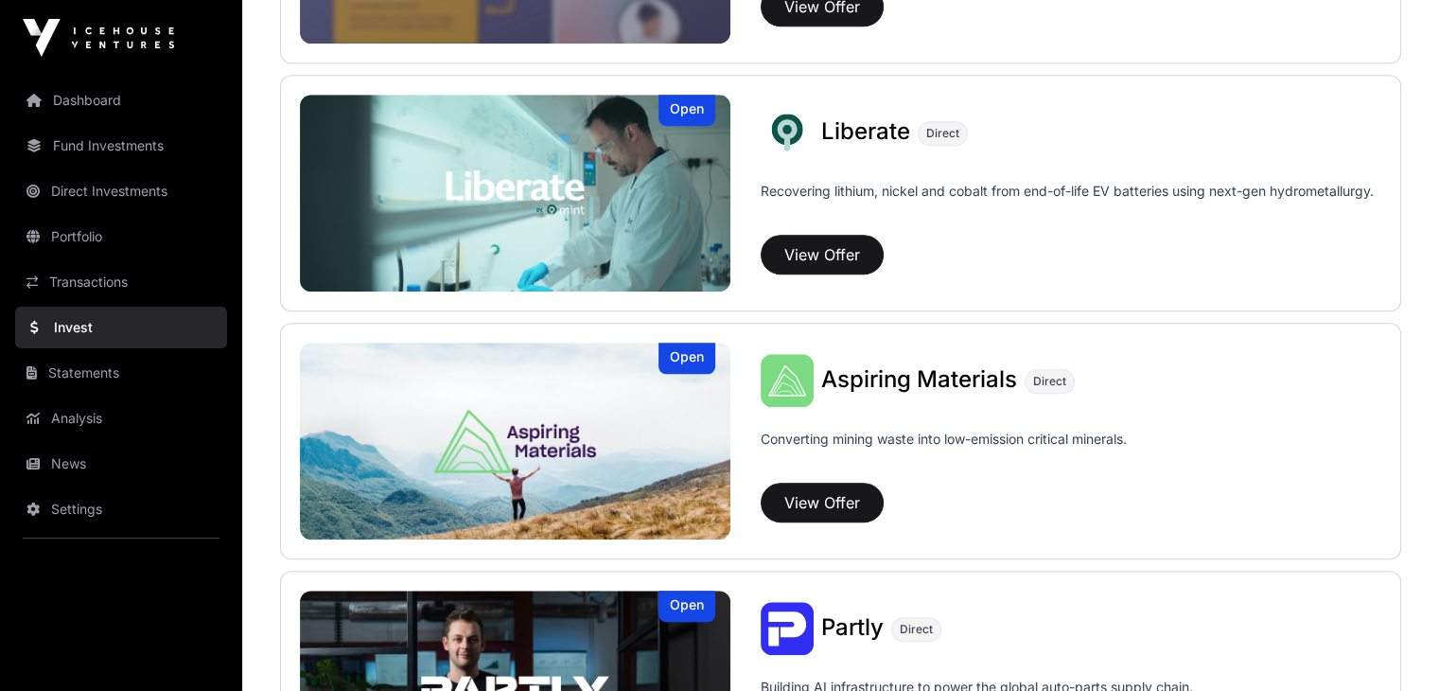
scroll to position [1469, 0]
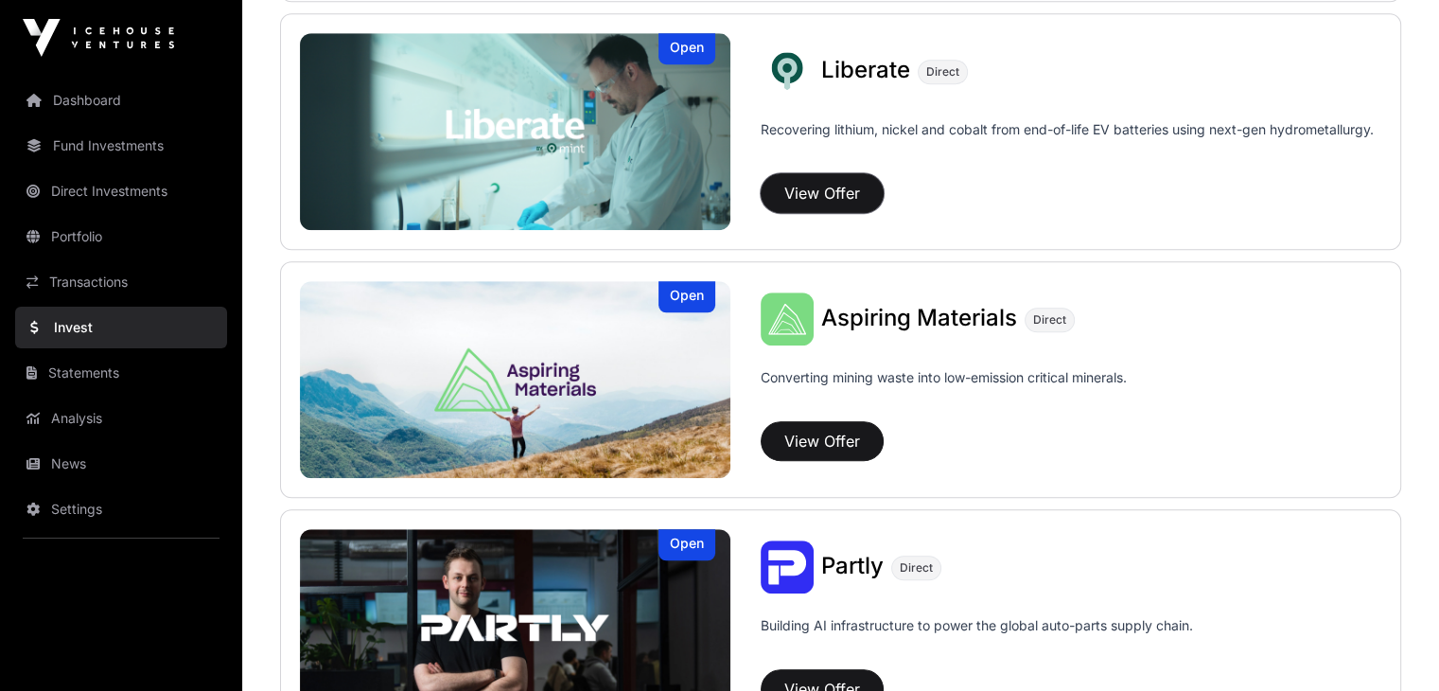
click at [761, 185] on button "View Offer" at bounding box center [822, 193] width 123 height 40
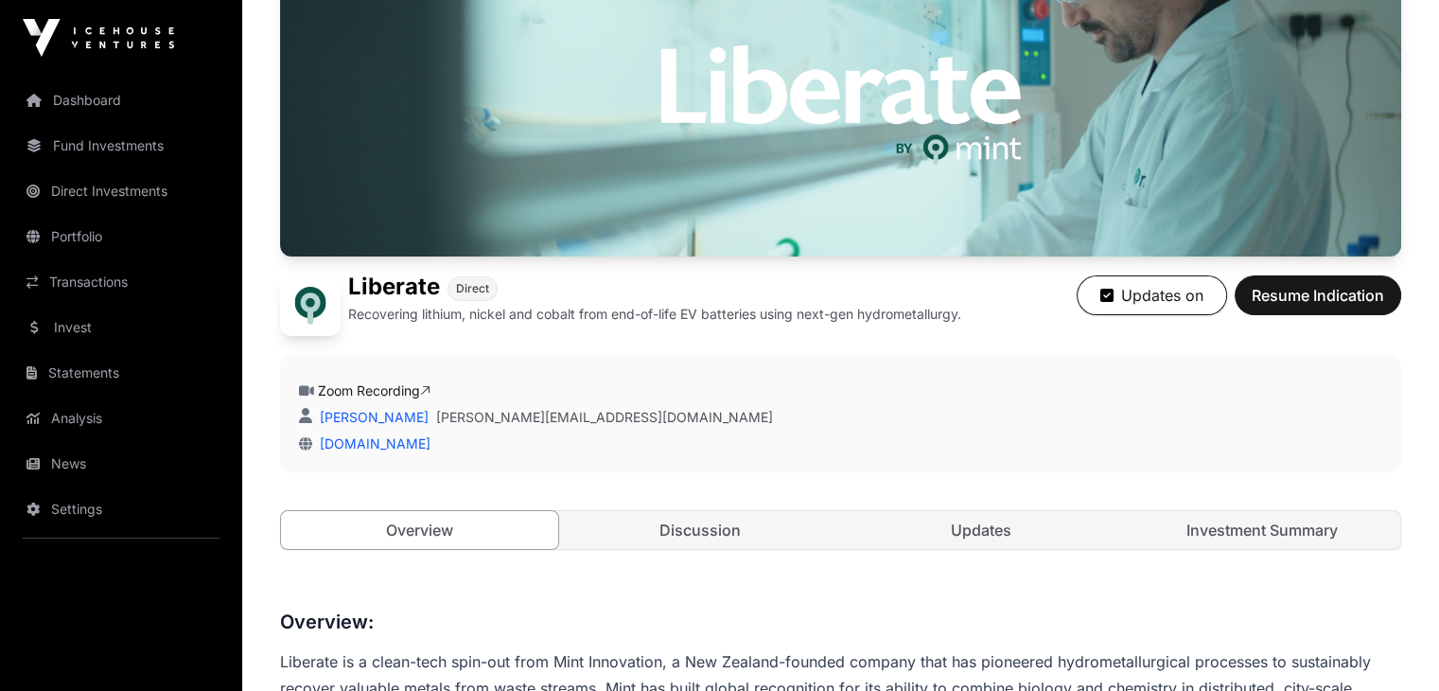
scroll to position [229, 0]
